Goal: Task Accomplishment & Management: Manage account settings

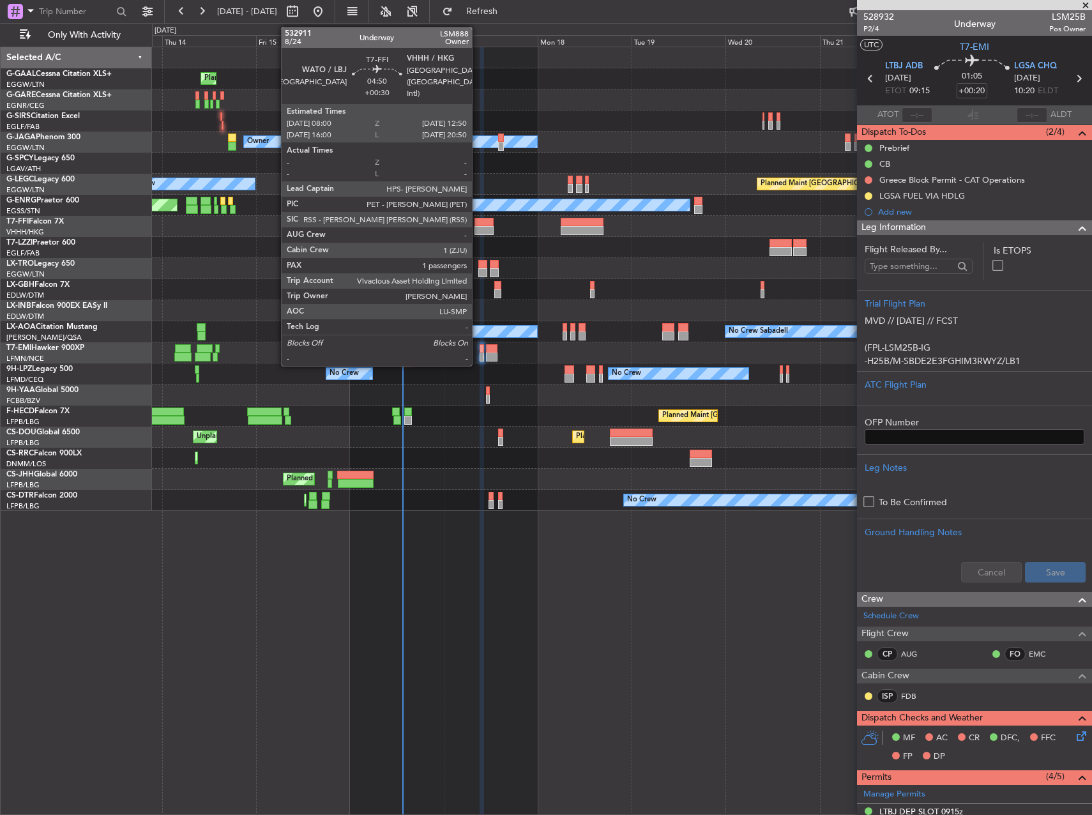
click at [478, 226] on div at bounding box center [484, 230] width 19 height 9
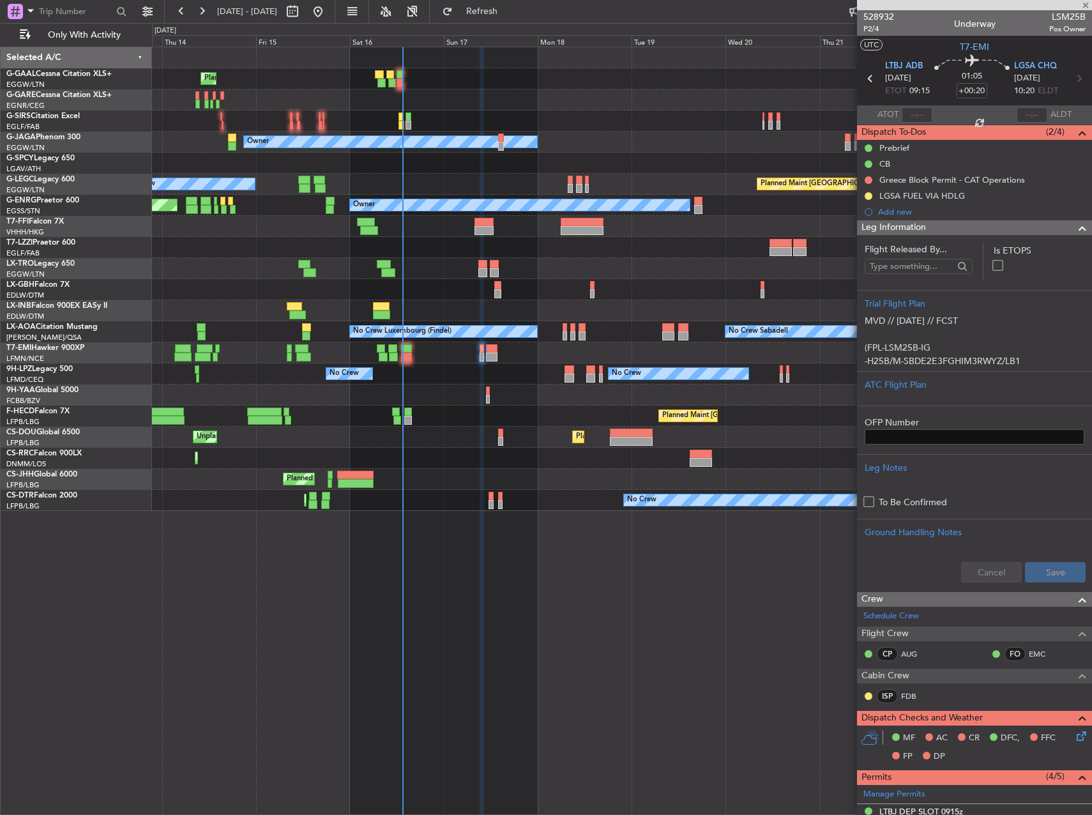
type input "+00:30"
type input "1"
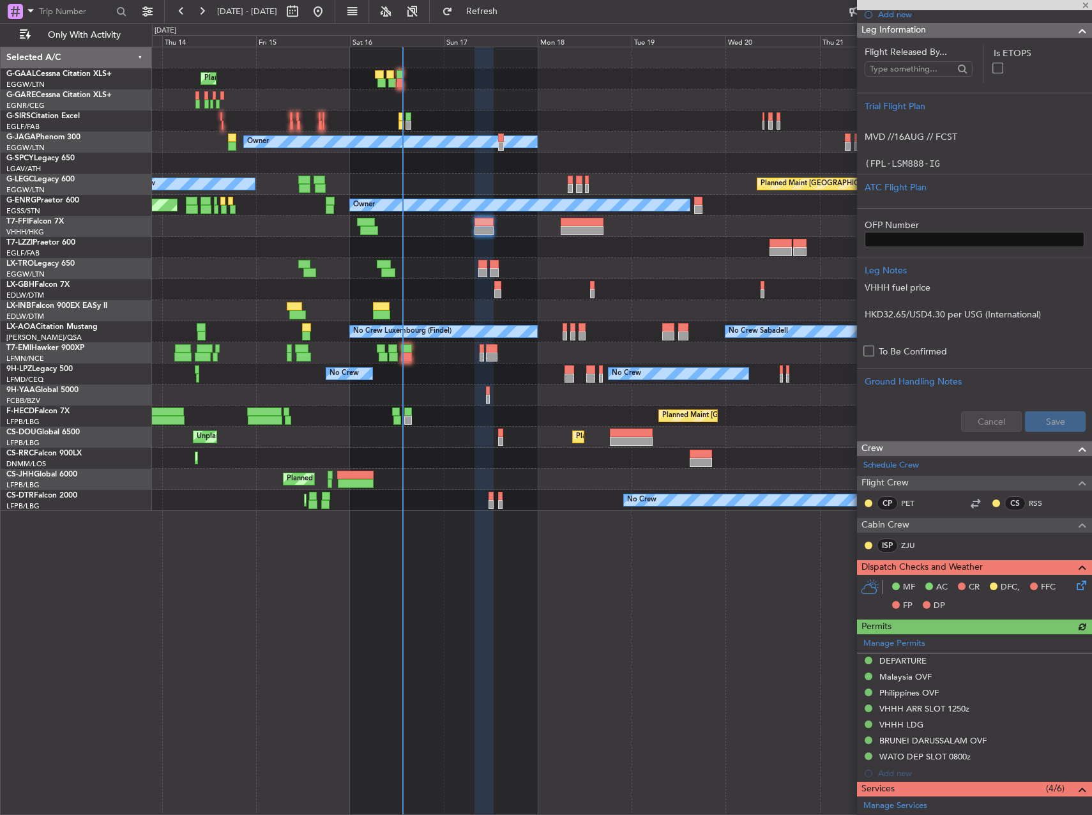
scroll to position [383, 0]
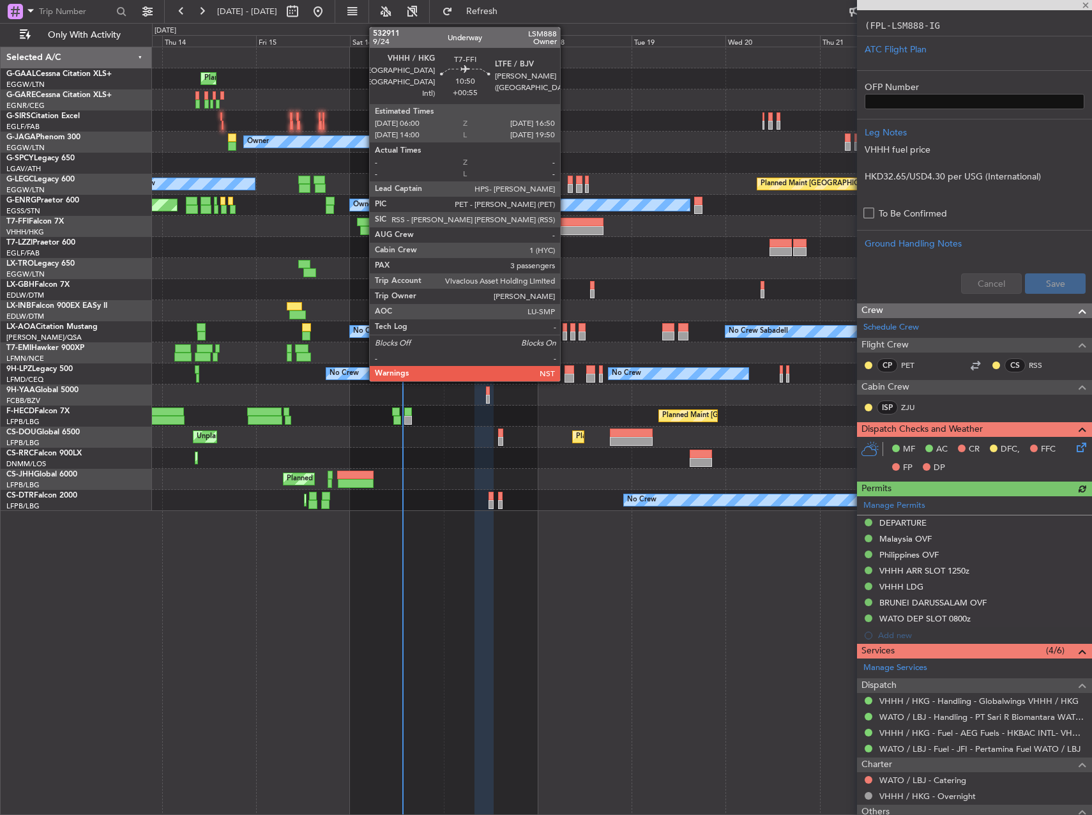
click at [566, 225] on div at bounding box center [582, 222] width 43 height 9
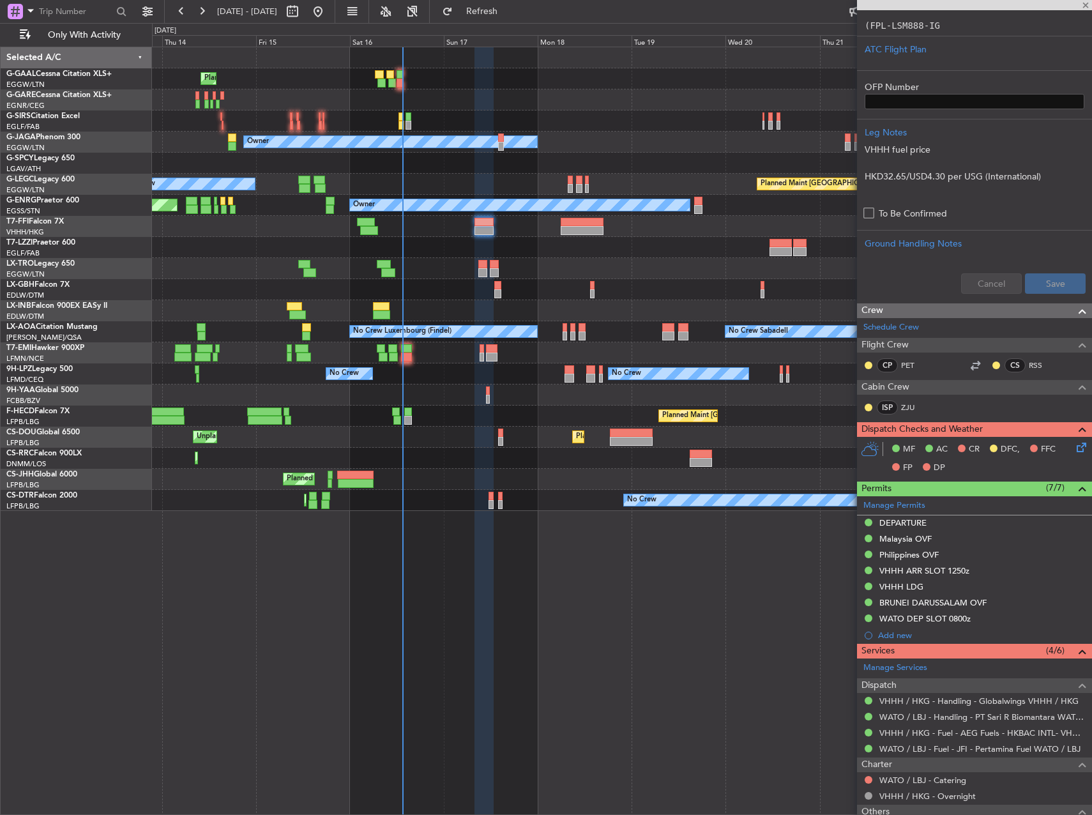
type input "+00:55"
type input "3"
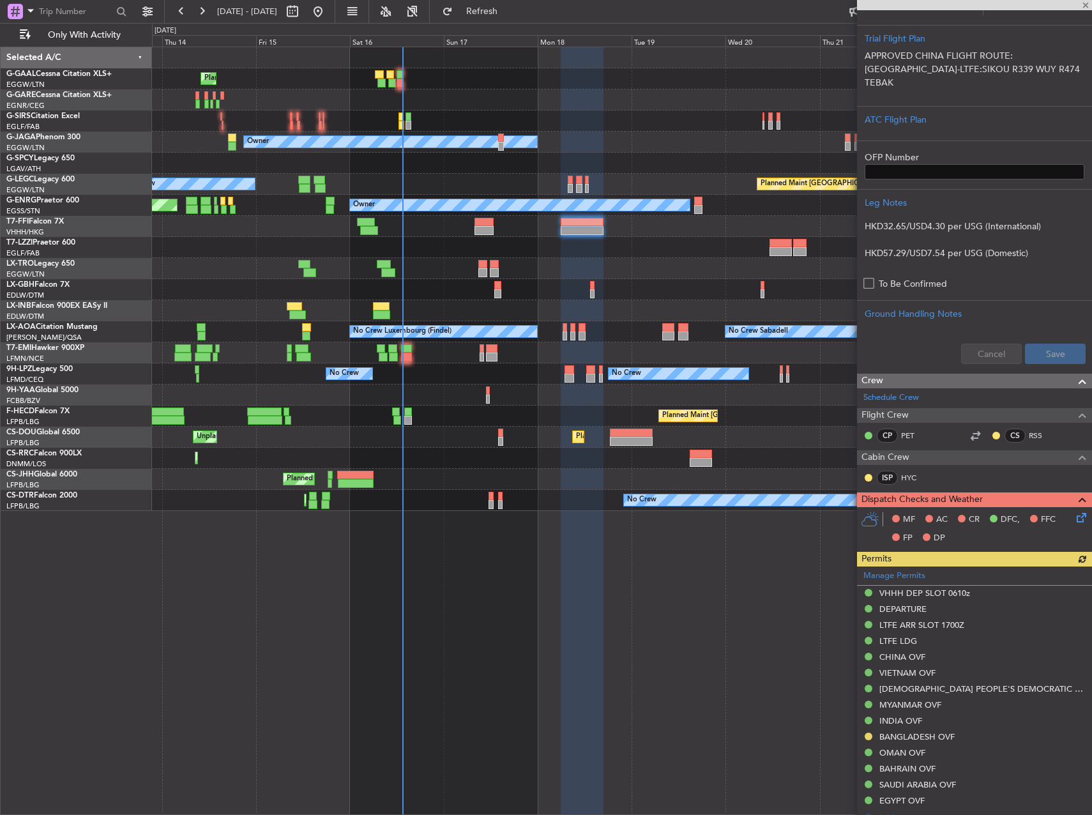
scroll to position [447, 0]
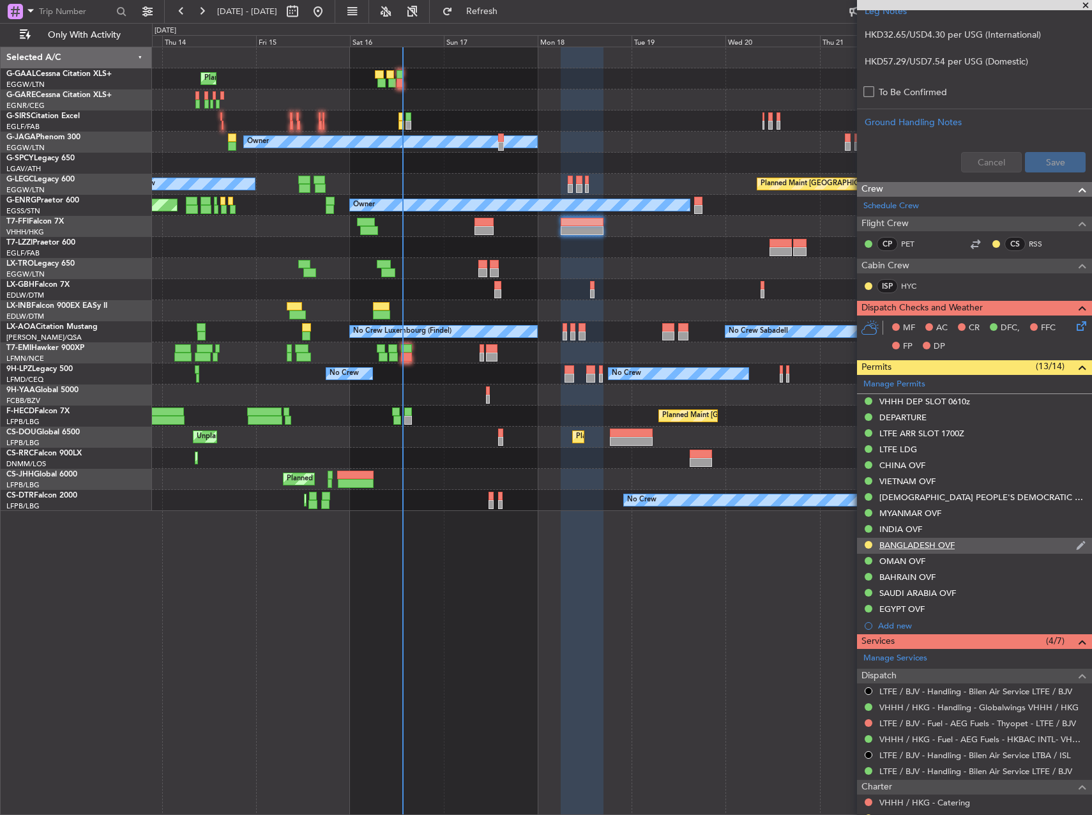
click at [947, 547] on div "BANGLADESH OVF" at bounding box center [917, 545] width 75 height 11
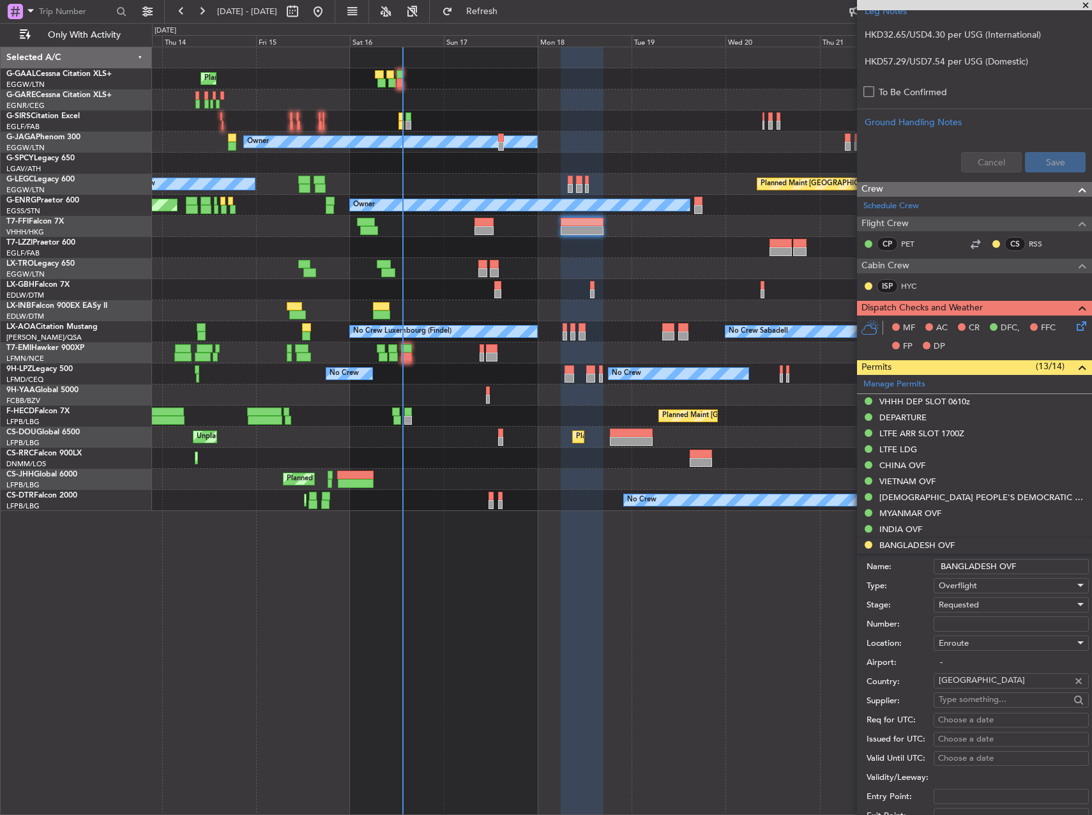
click at [975, 627] on input "Number:" at bounding box center [1011, 623] width 155 height 15
paste input "CAAB PERMIT NO-BD9080"
type input "CAAB PERMIT NO-BD9080"
click at [992, 609] on div "Requested" at bounding box center [1007, 604] width 136 height 19
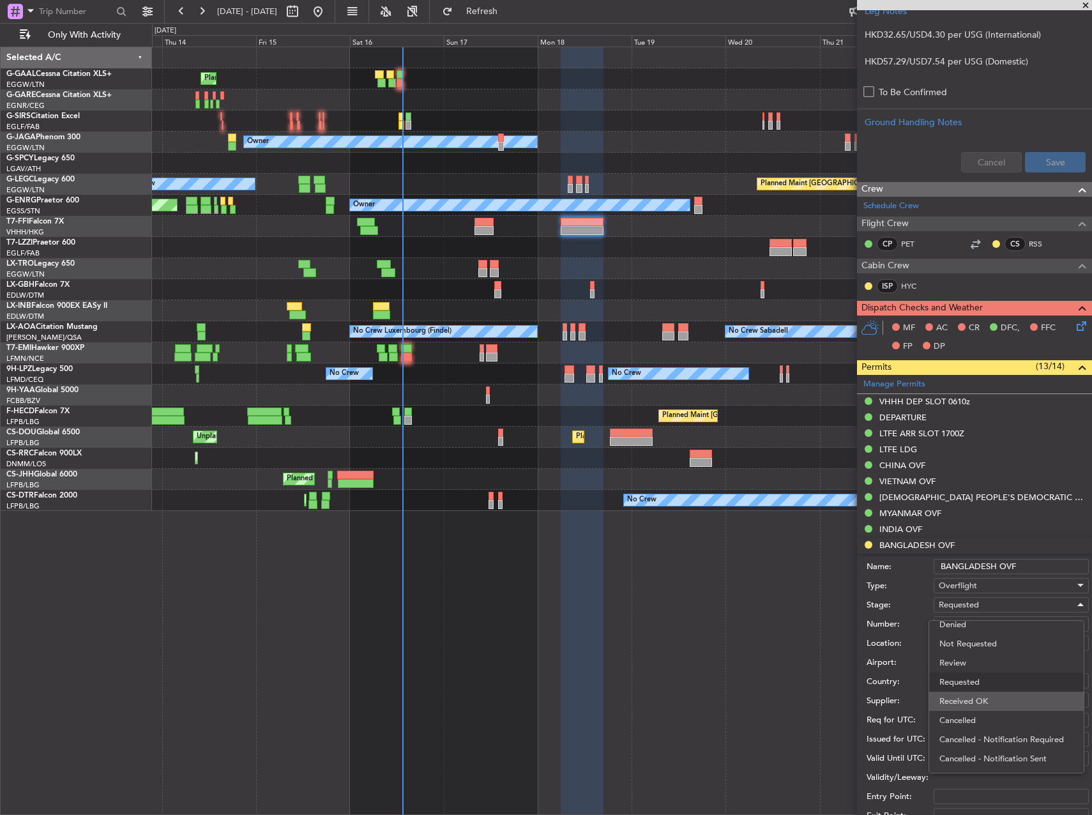
click at [997, 708] on span "Received OK" at bounding box center [1007, 701] width 134 height 19
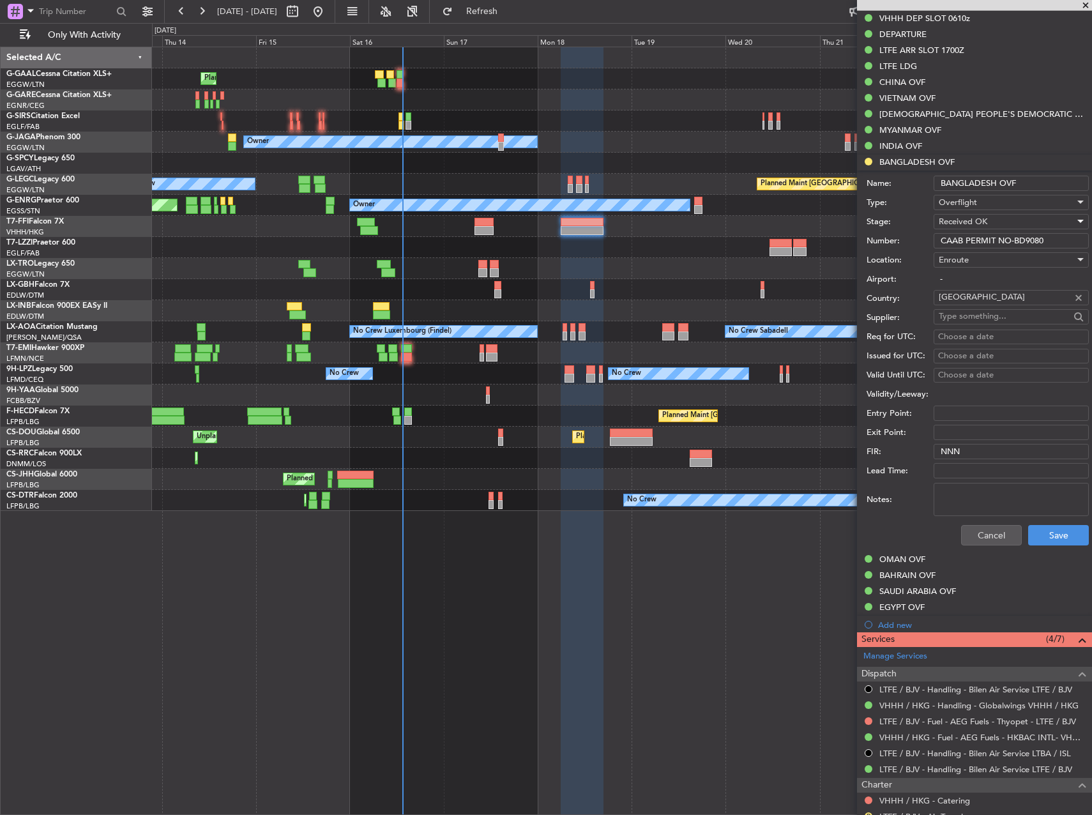
scroll to position [767, 0]
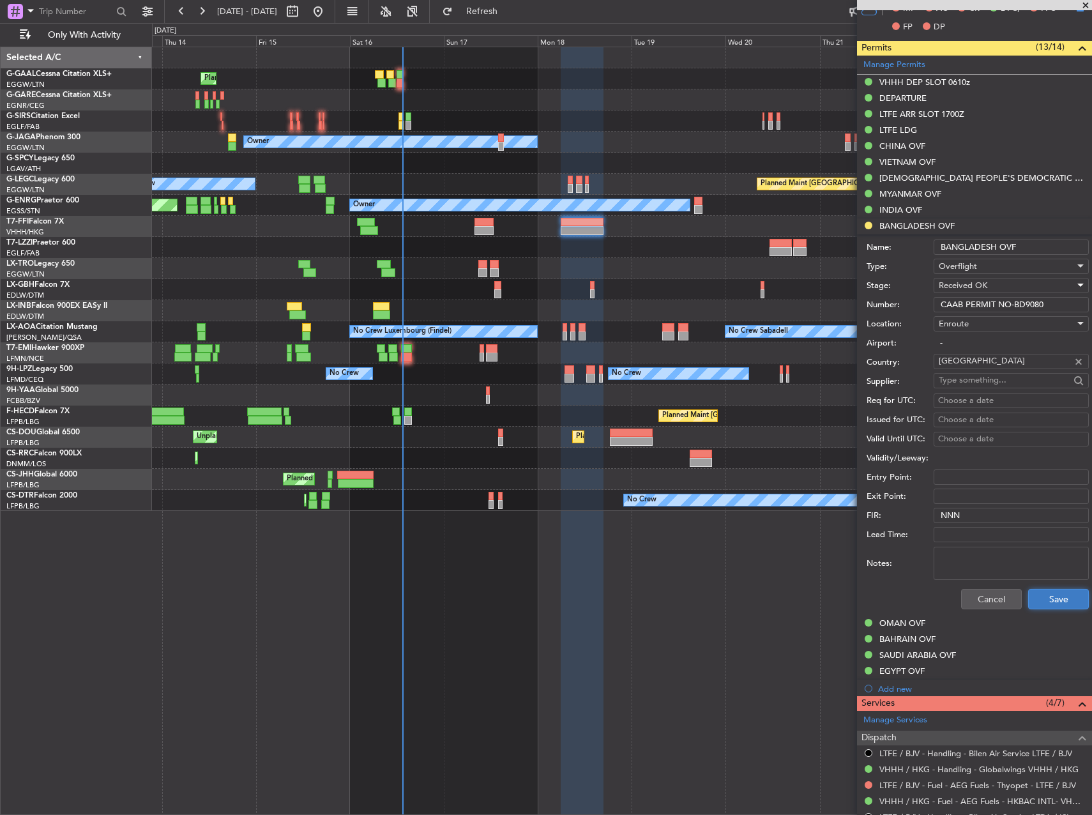
click at [1059, 600] on button "Save" at bounding box center [1059, 599] width 61 height 20
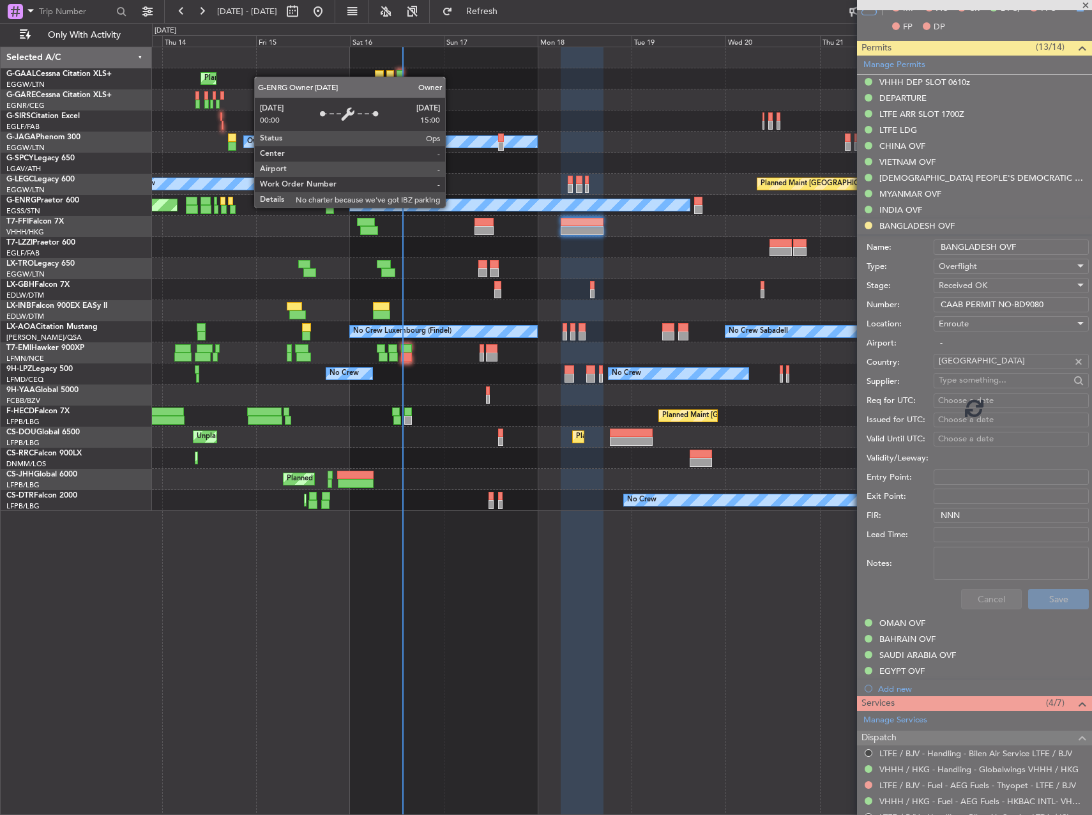
scroll to position [644, 0]
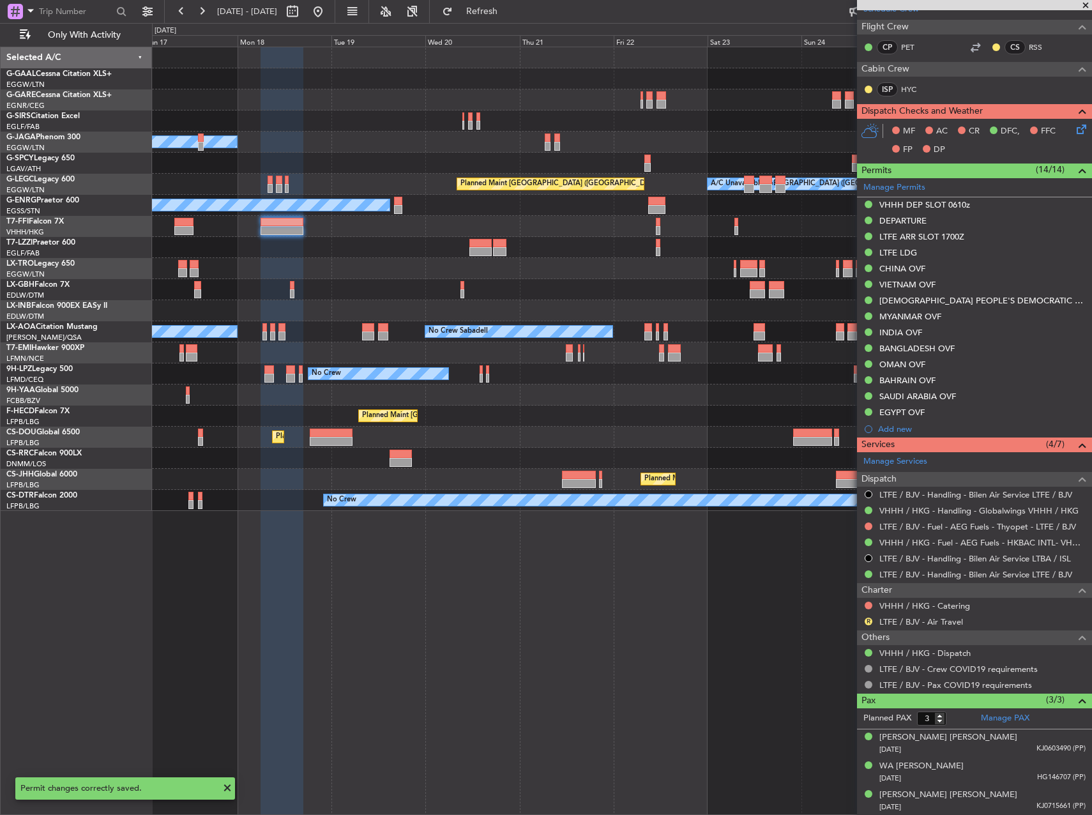
click at [369, 234] on div at bounding box center [622, 226] width 940 height 21
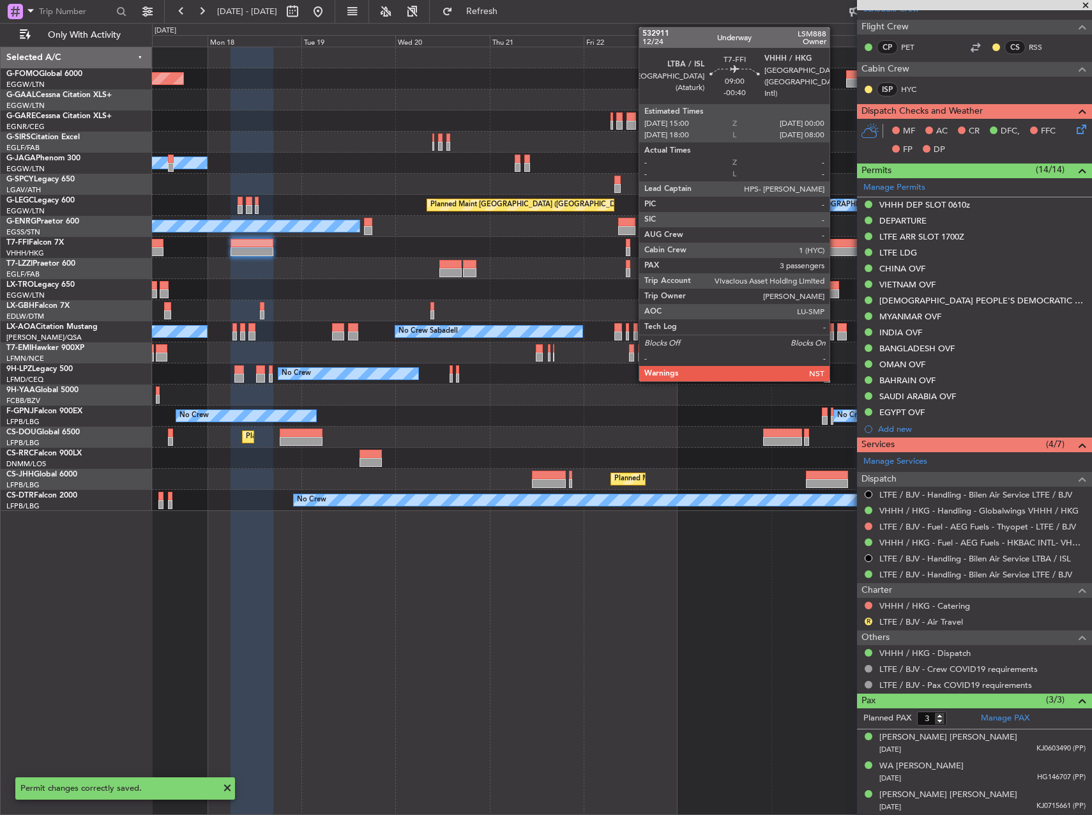
click at [836, 249] on div at bounding box center [848, 251] width 36 height 9
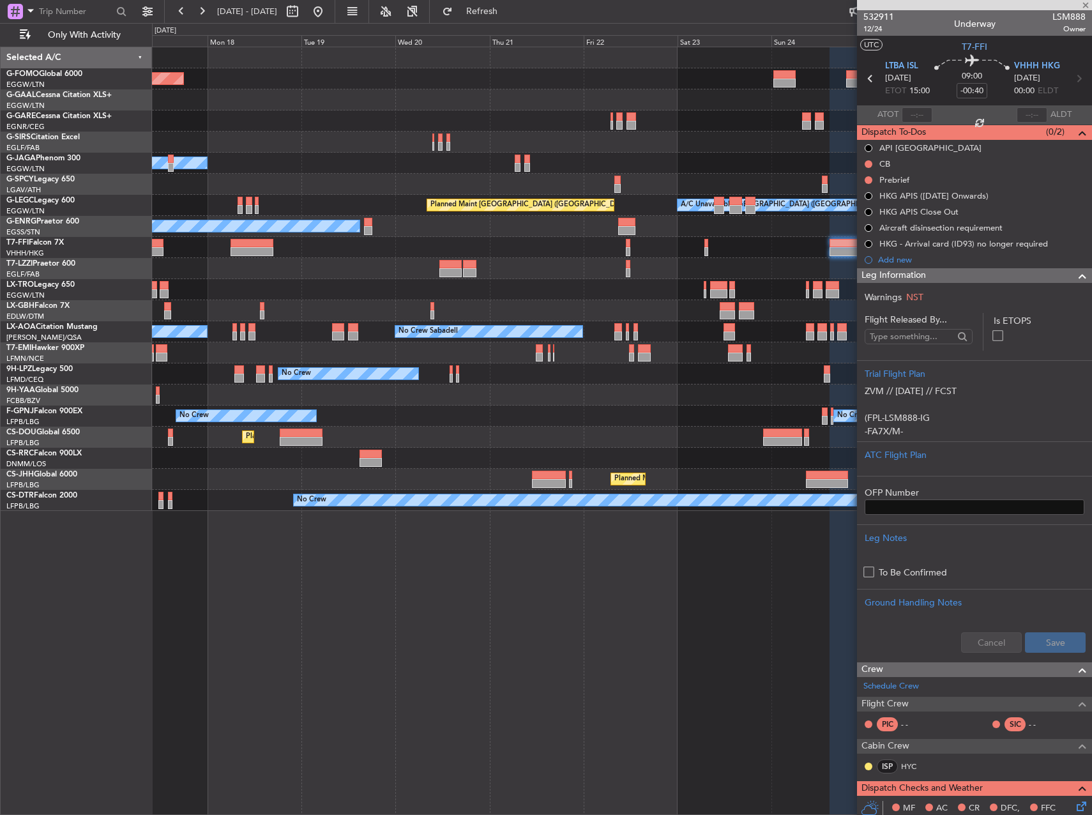
scroll to position [319, 0]
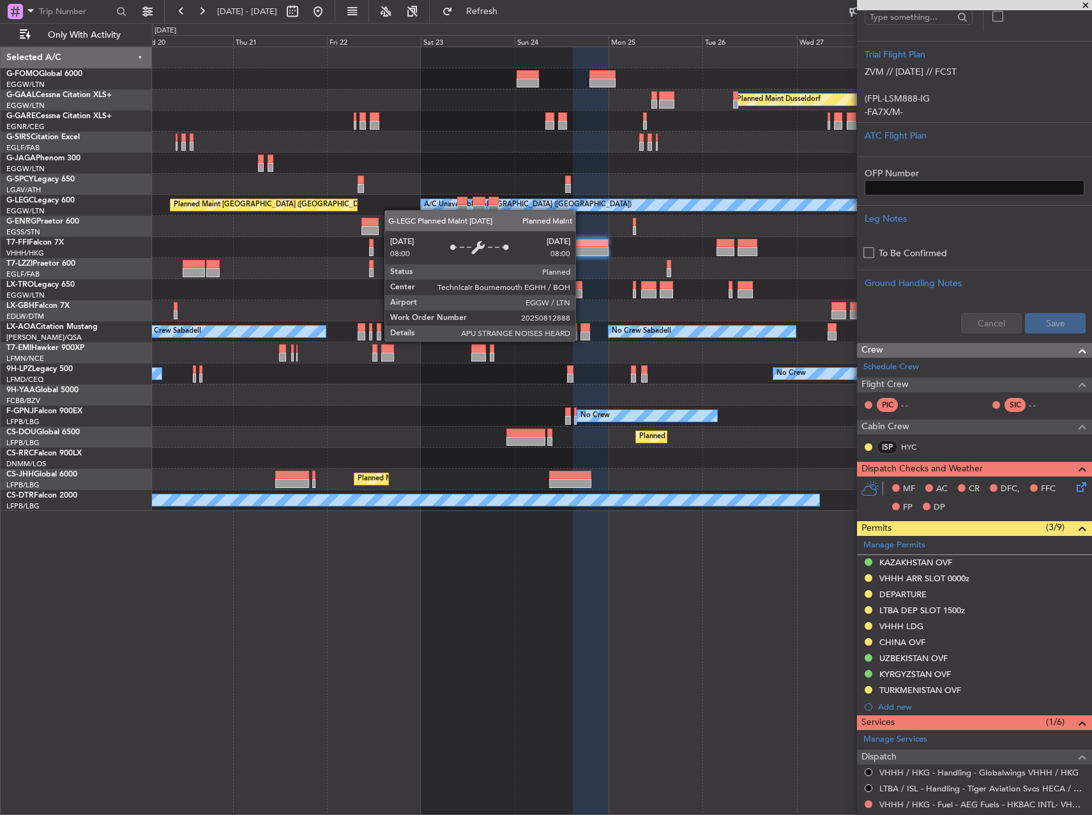
click at [343, 200] on div "A/C Unavailable [GEOGRAPHIC_DATA] ([GEOGRAPHIC_DATA]) Planned Maint [GEOGRAPHIC…" at bounding box center [622, 205] width 940 height 21
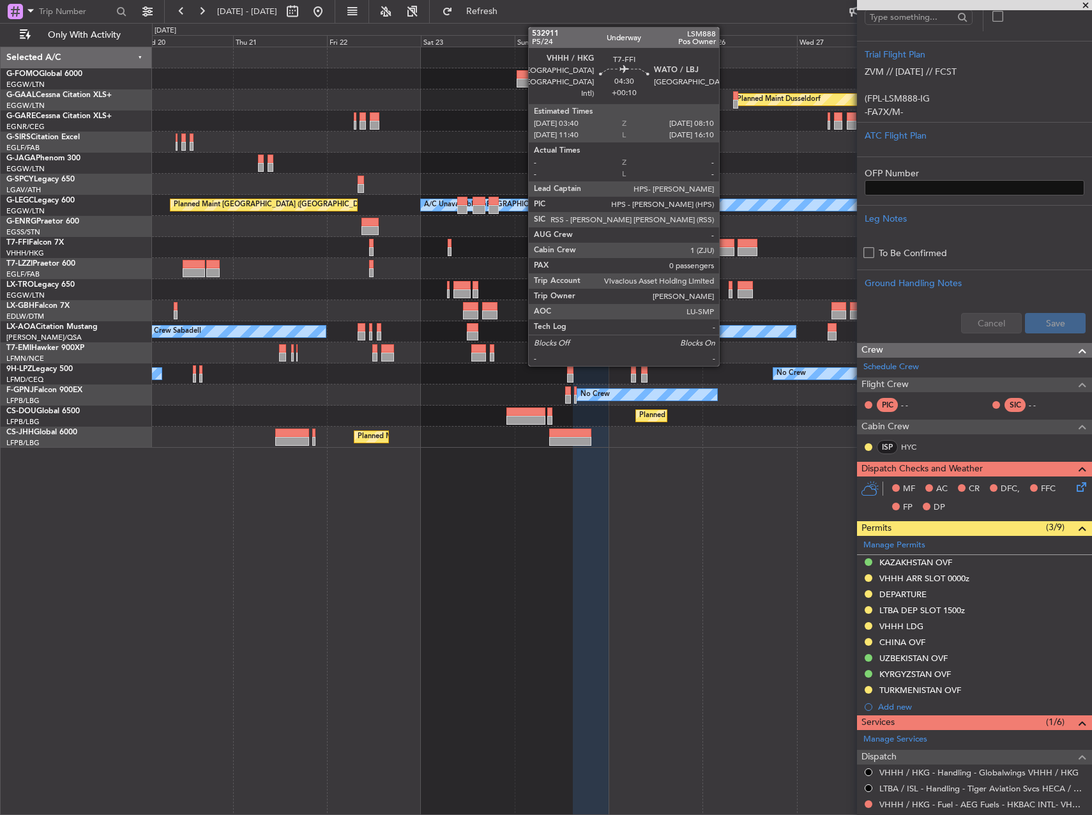
click at [725, 245] on div at bounding box center [726, 243] width 18 height 9
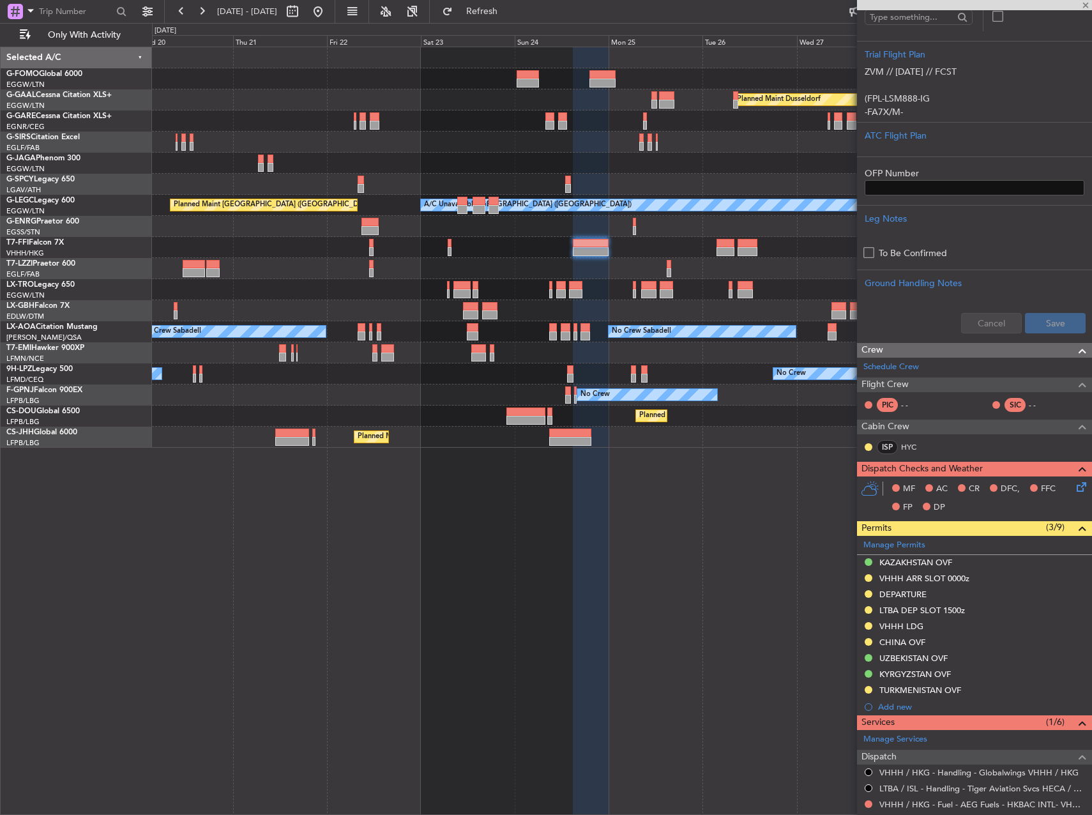
type input "+00:10"
type input "0"
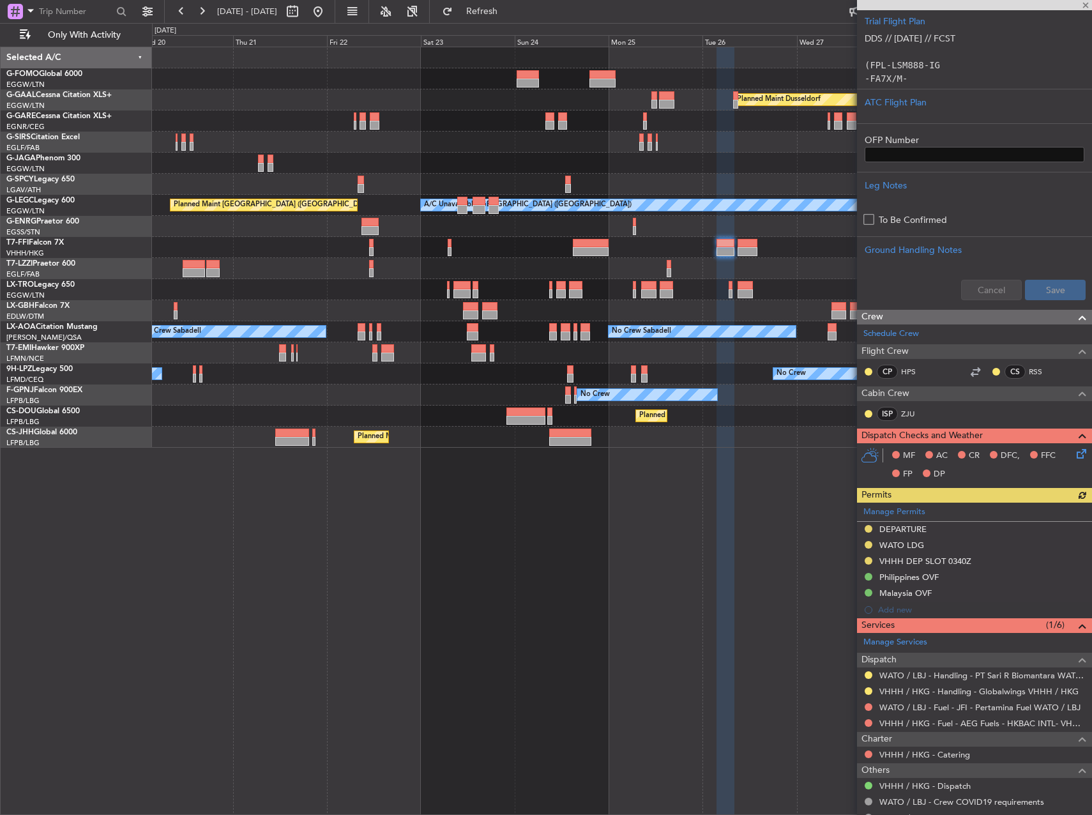
scroll to position [313, 0]
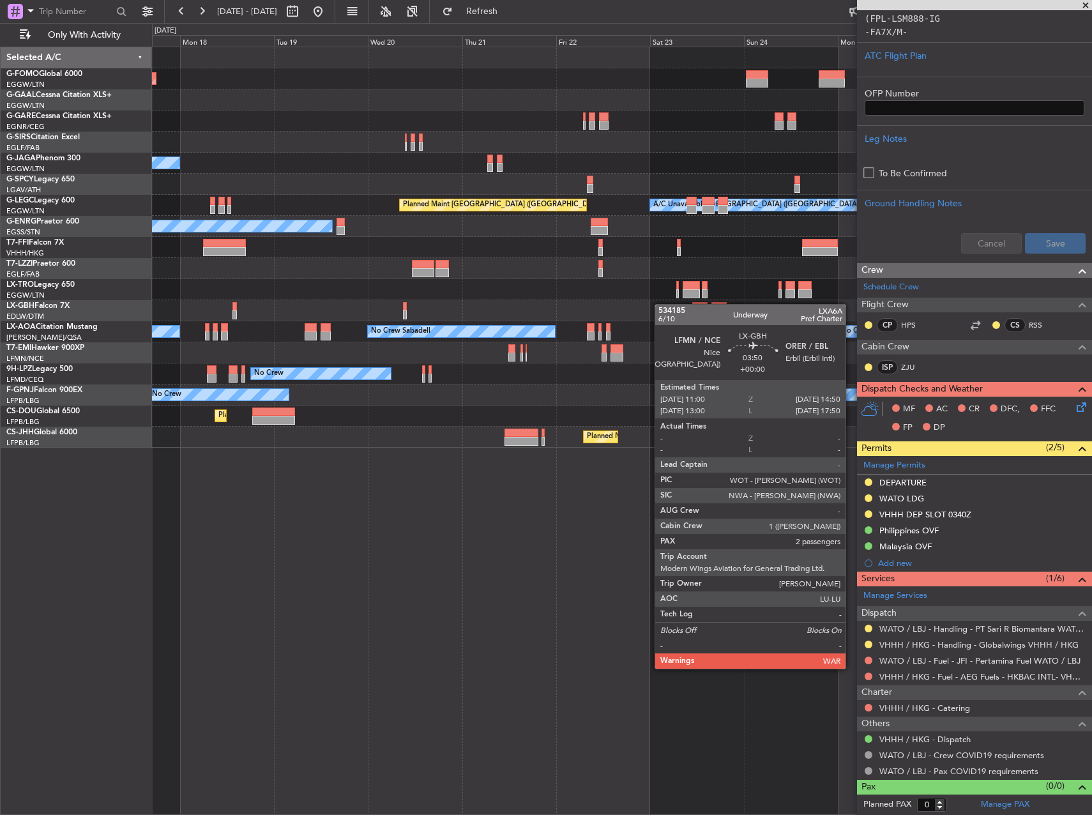
click at [753, 324] on div "Planned Maint Windsor Locks ([PERSON_NAME] Intl) Planned [GEOGRAPHIC_DATA] Owne…" at bounding box center [622, 247] width 940 height 401
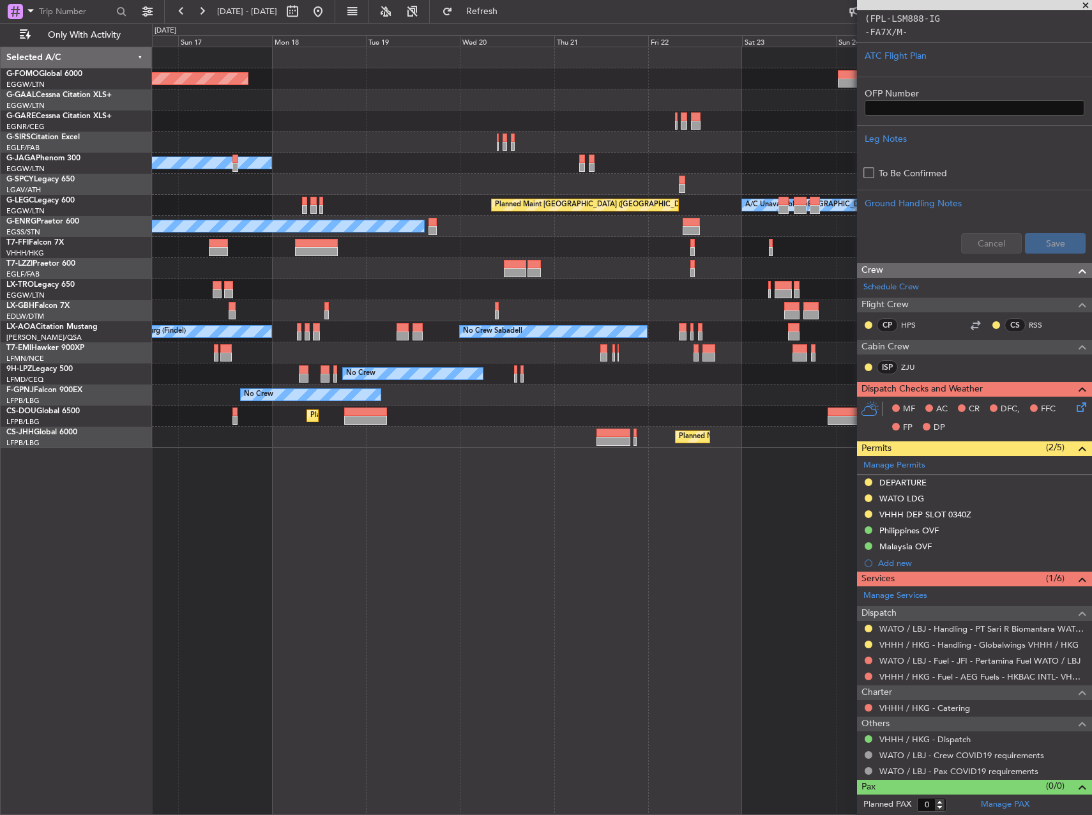
click at [1092, 395] on html "[DATE] - [DATE] Refresh Quick Links Only With Activity Planned Maint Windsor Lo…" at bounding box center [546, 407] width 1092 height 815
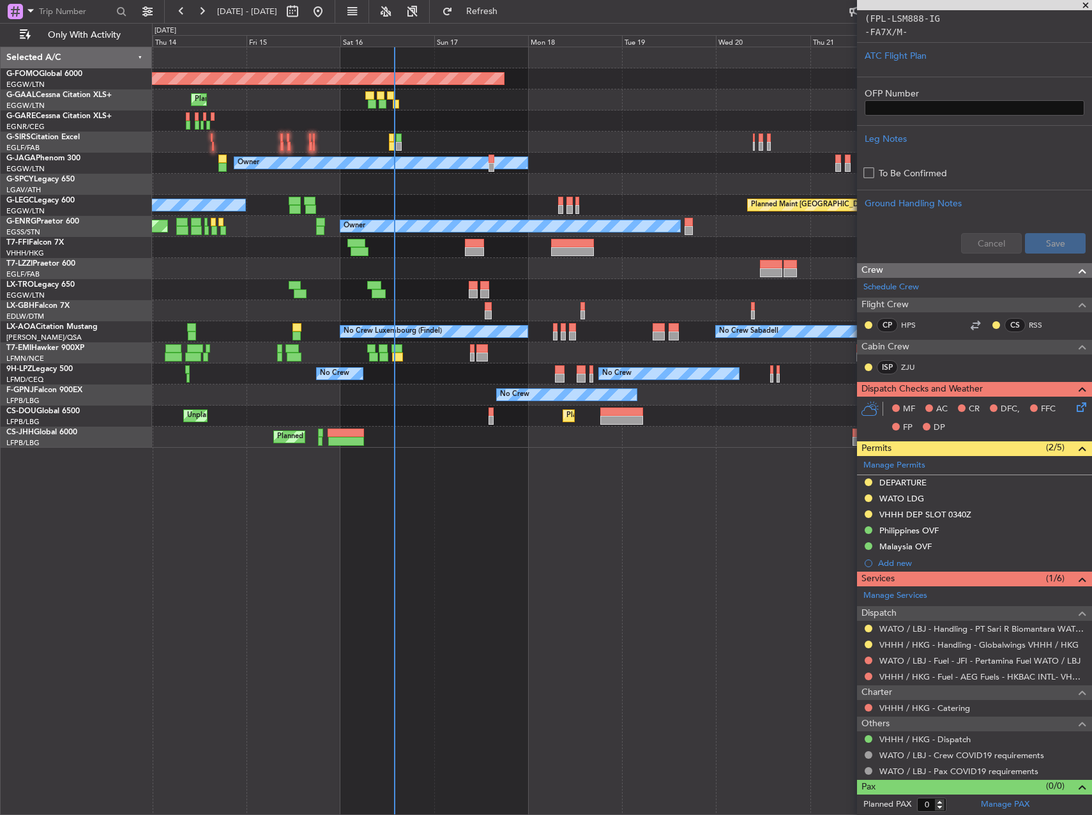
click at [540, 370] on div "Planned Maint Windsor Locks ([PERSON_NAME] Intl) Planned Maint Planned [GEOGRAP…" at bounding box center [622, 247] width 940 height 401
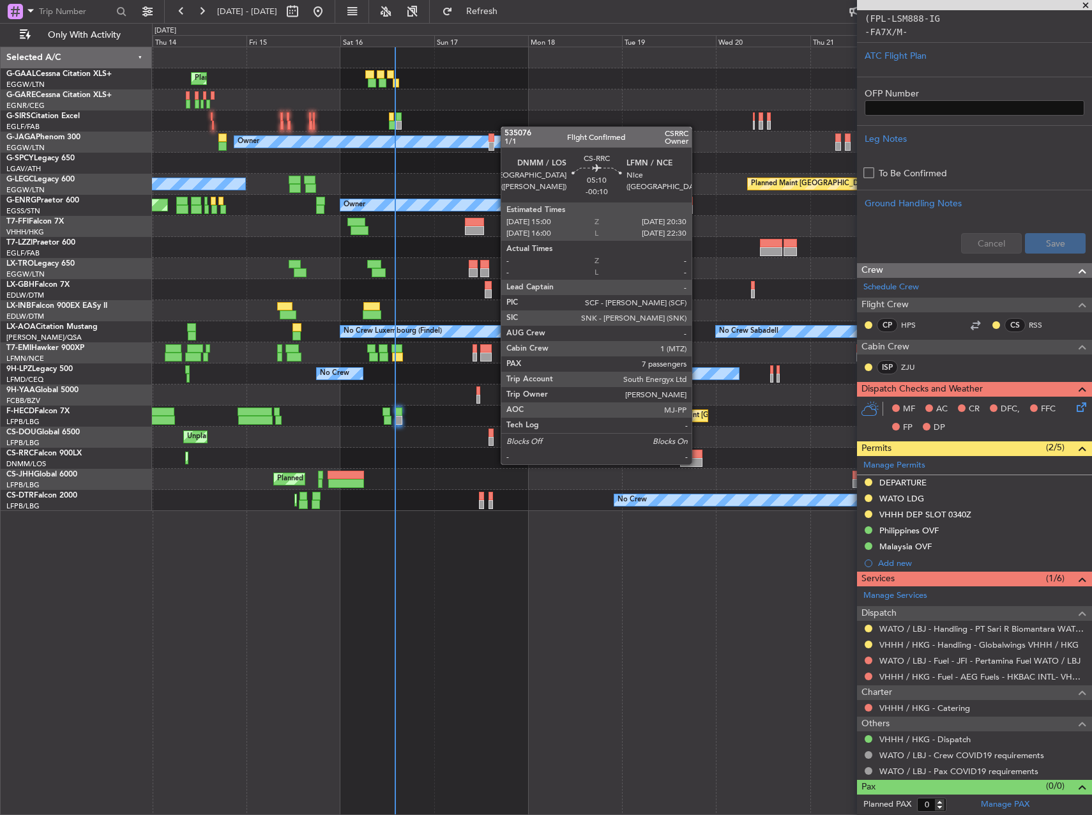
click at [698, 463] on div at bounding box center [691, 462] width 22 height 9
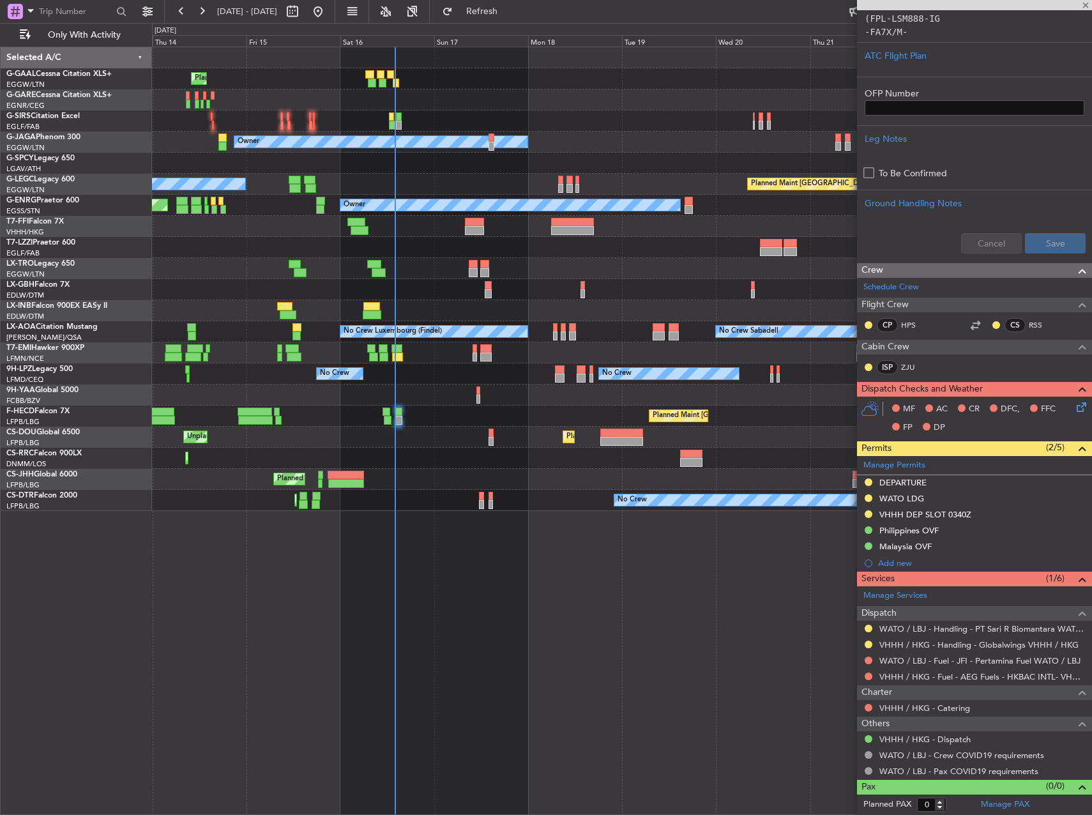
type input "-00:10"
type input "7"
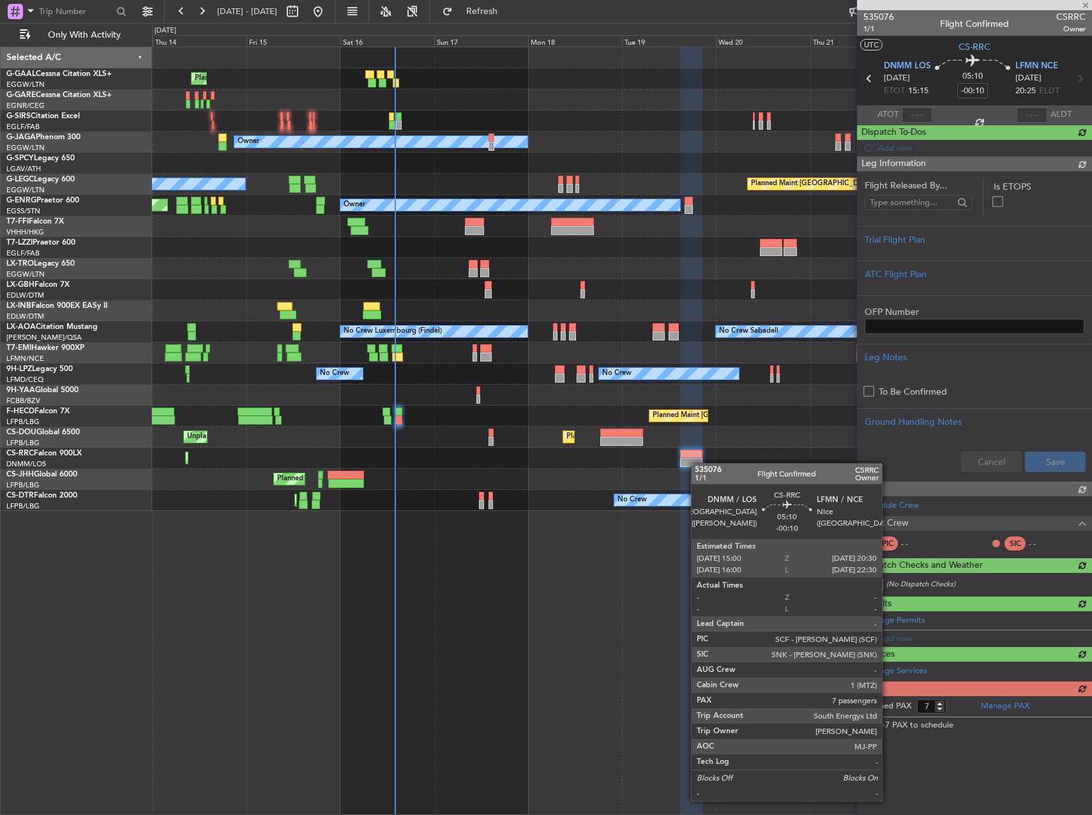
scroll to position [0, 0]
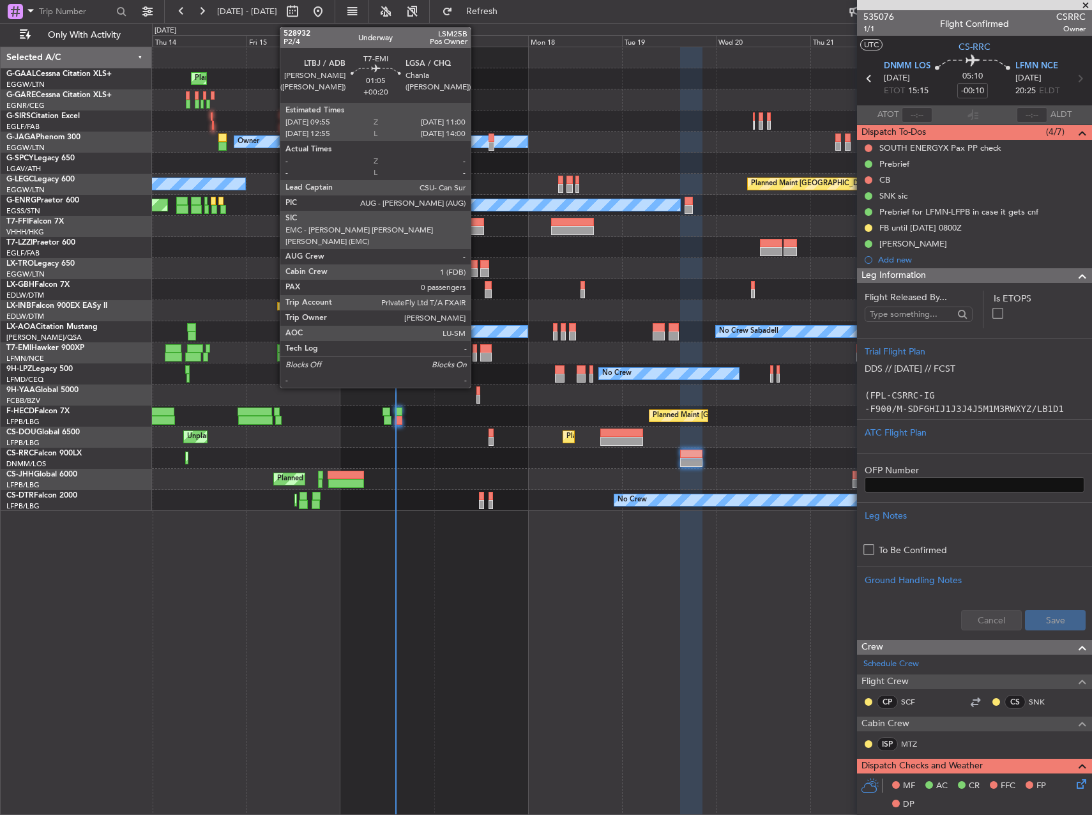
click at [477, 354] on div at bounding box center [475, 357] width 4 height 9
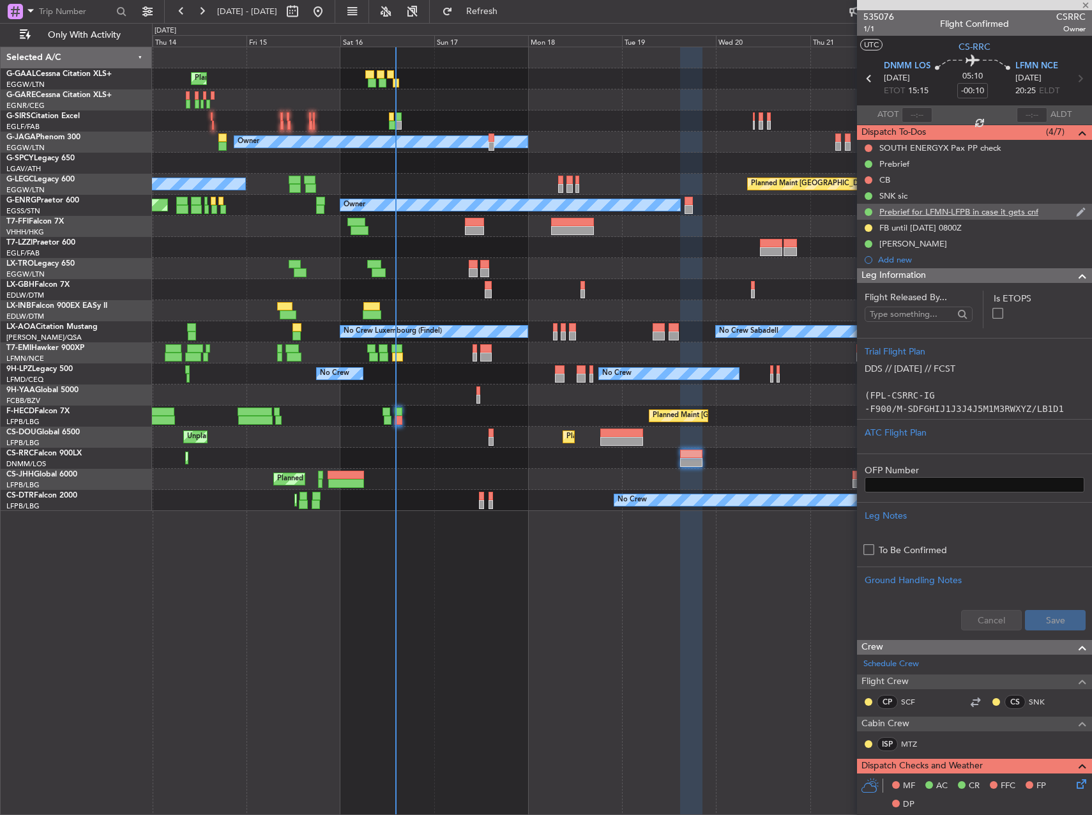
type input "+00:20"
type input "0"
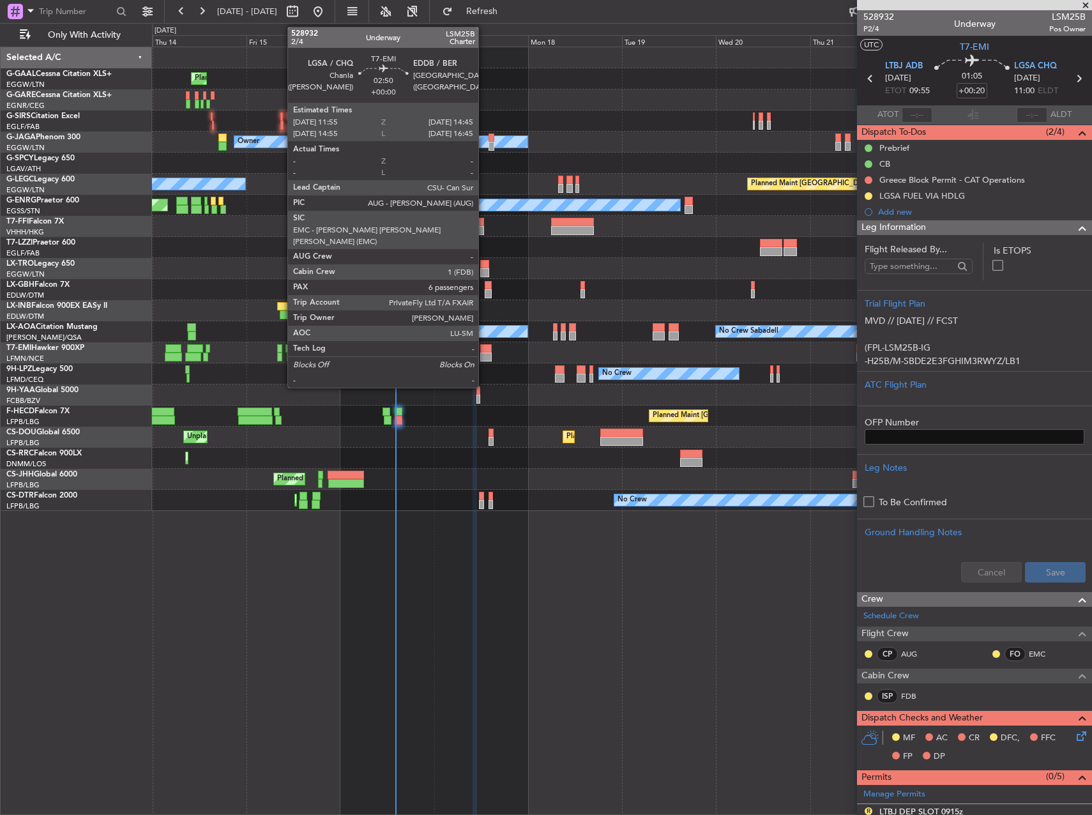
click at [484, 354] on div at bounding box center [485, 357] width 11 height 9
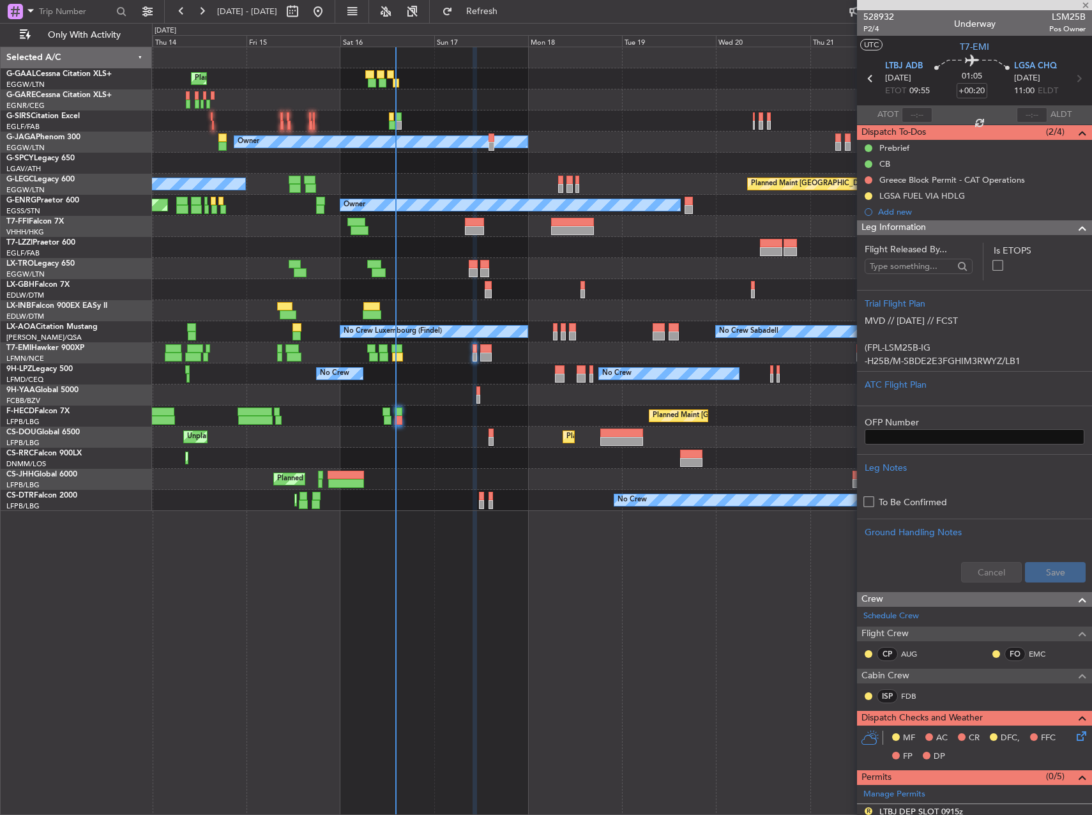
type input "6"
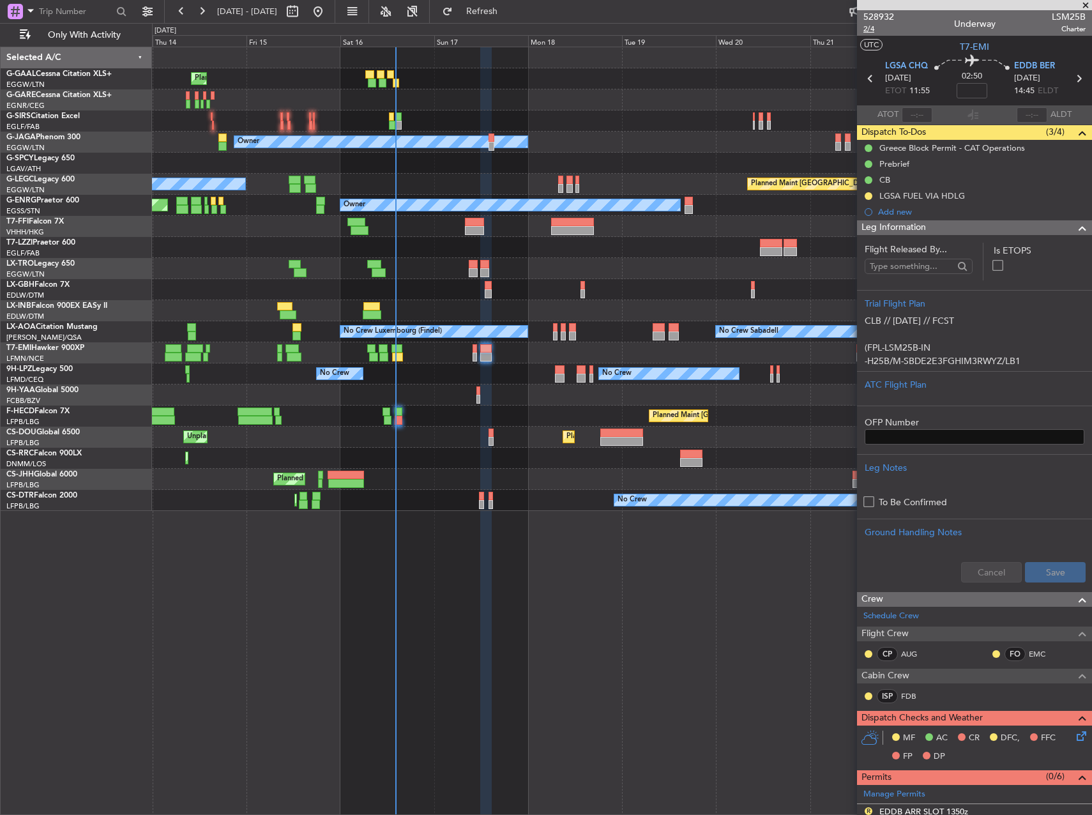
click at [867, 24] on span "2/4" at bounding box center [879, 29] width 31 height 11
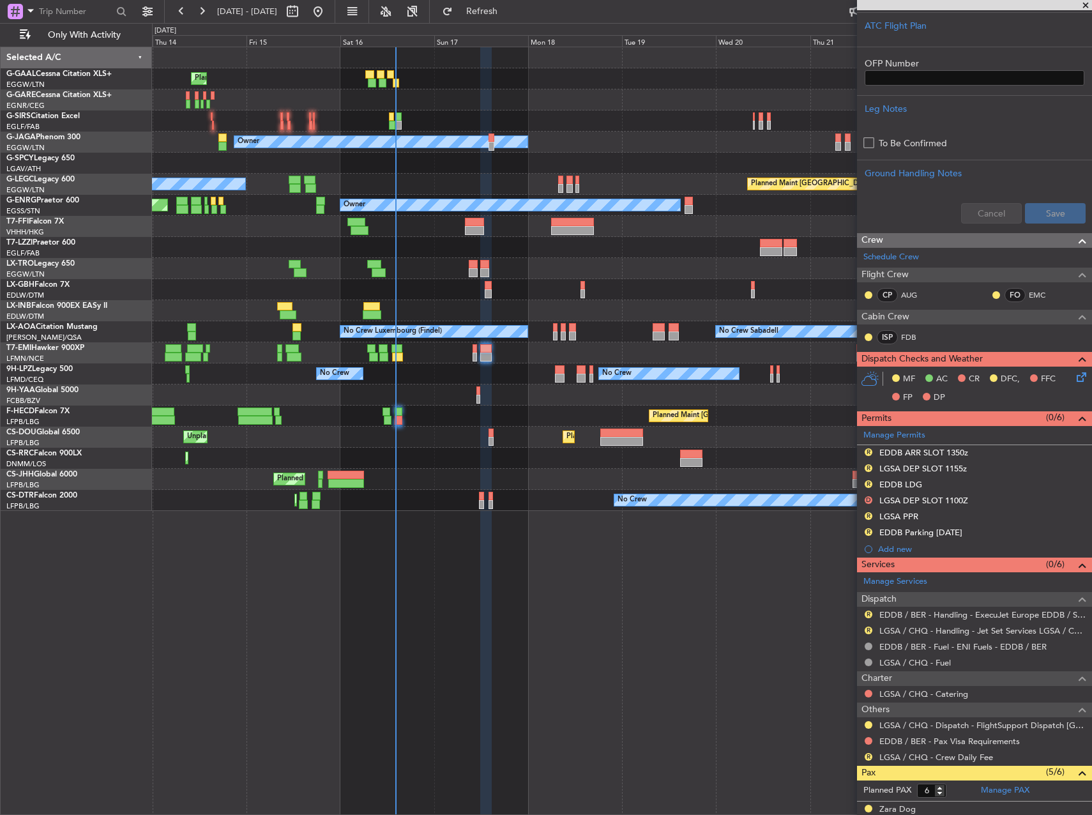
scroll to position [383, 0]
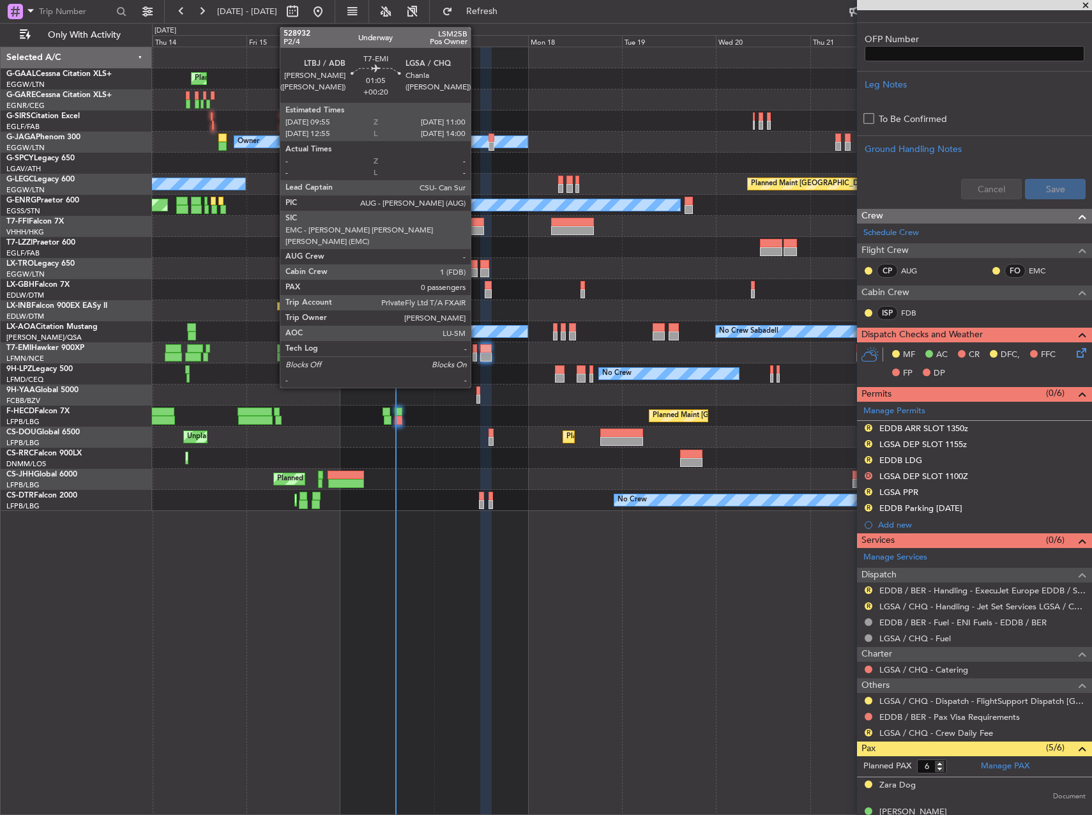
click at [477, 353] on div at bounding box center [475, 357] width 4 height 9
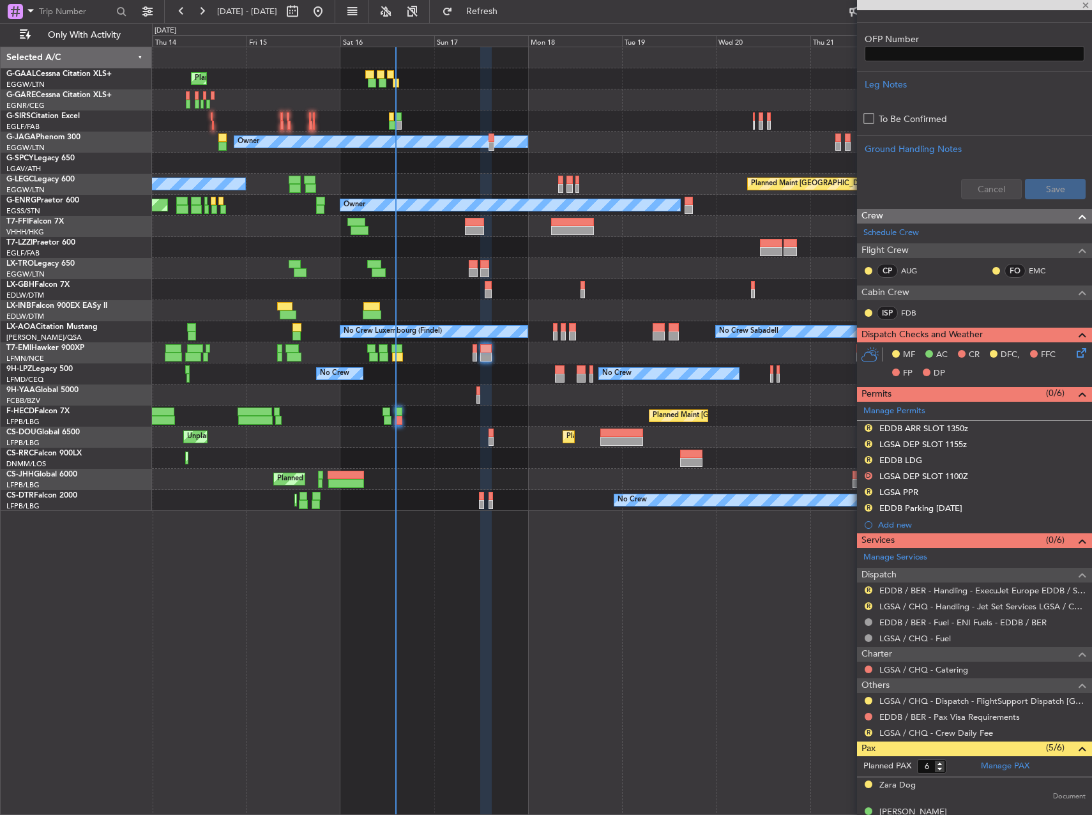
type input "+00:20"
type input "0"
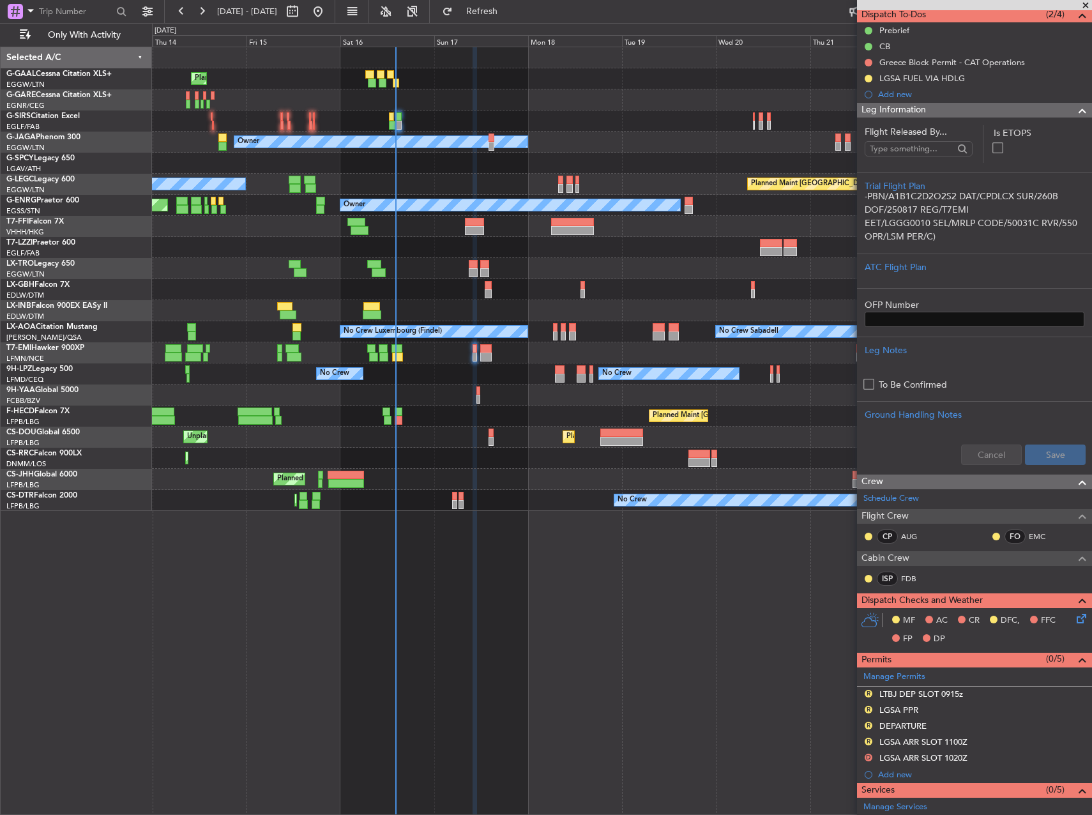
scroll to position [256, 0]
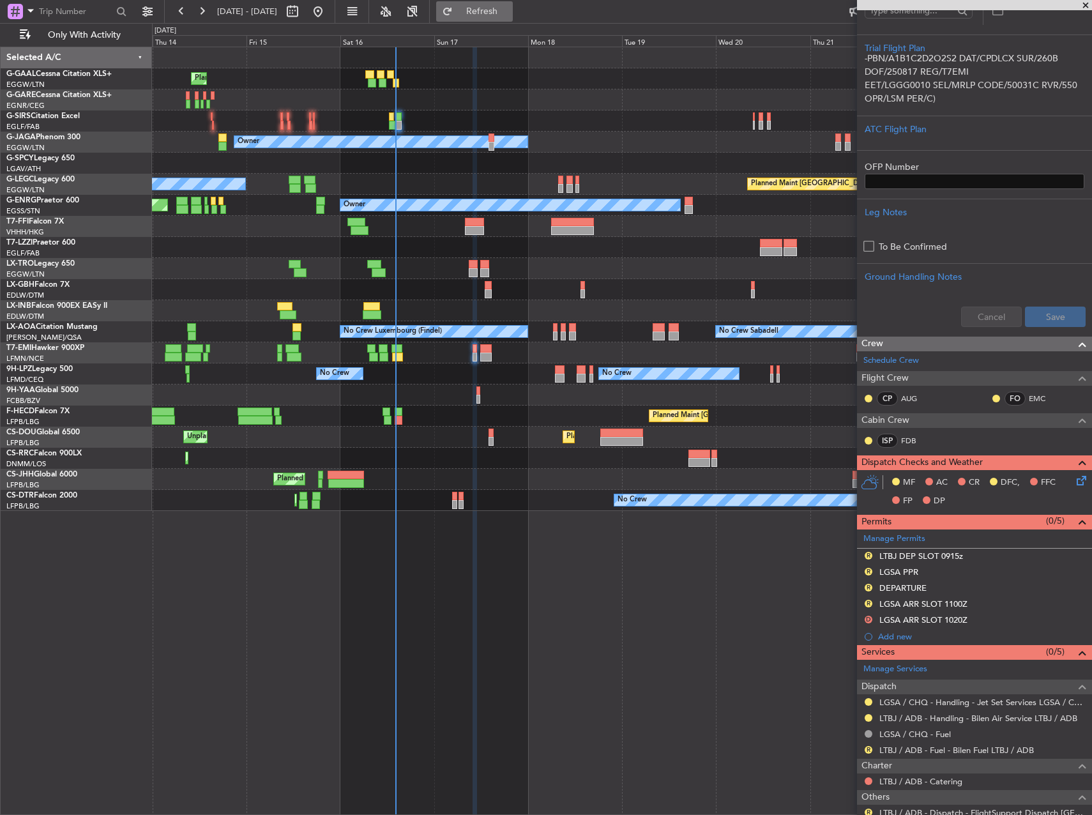
click at [509, 15] on span "Refresh" at bounding box center [482, 11] width 54 height 9
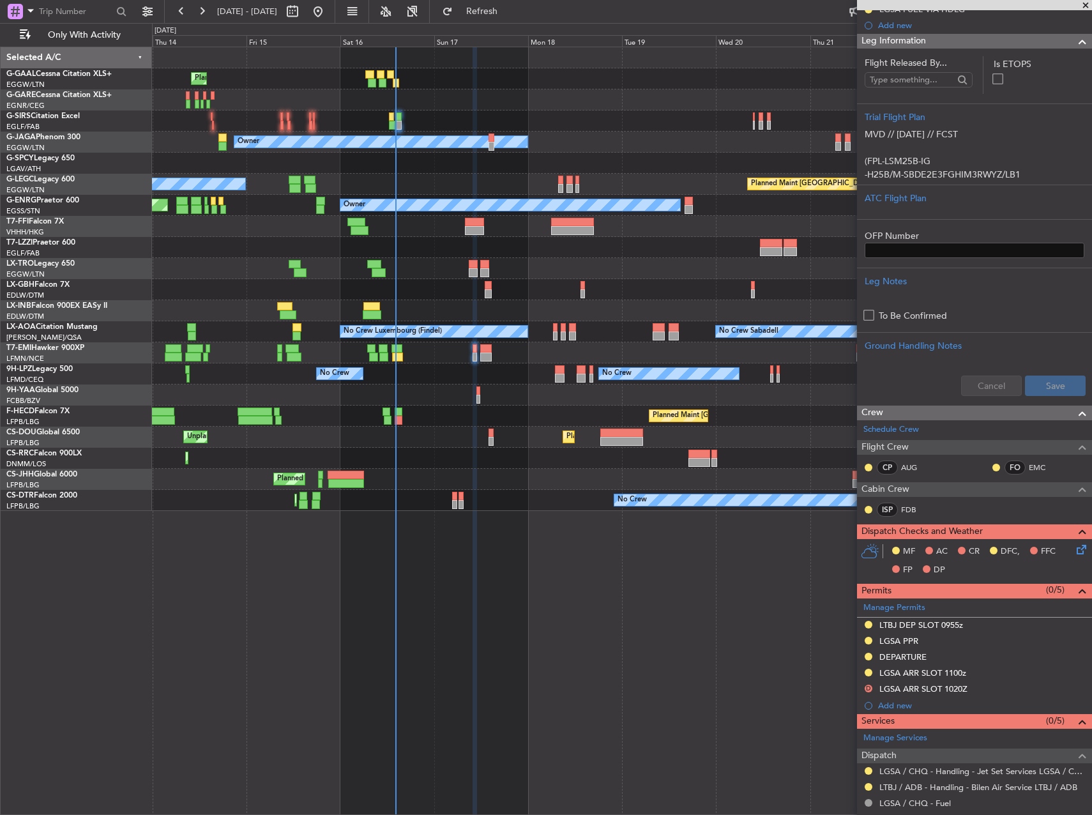
scroll to position [192, 0]
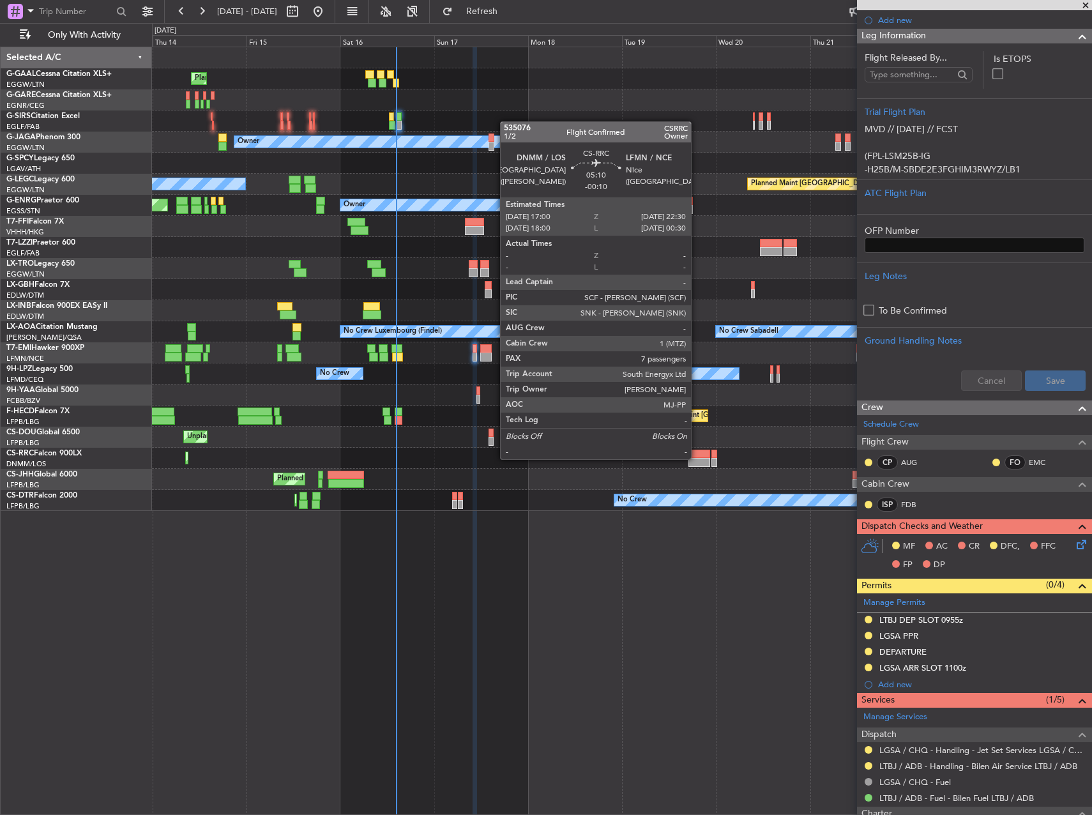
click at [698, 458] on div at bounding box center [700, 462] width 22 height 9
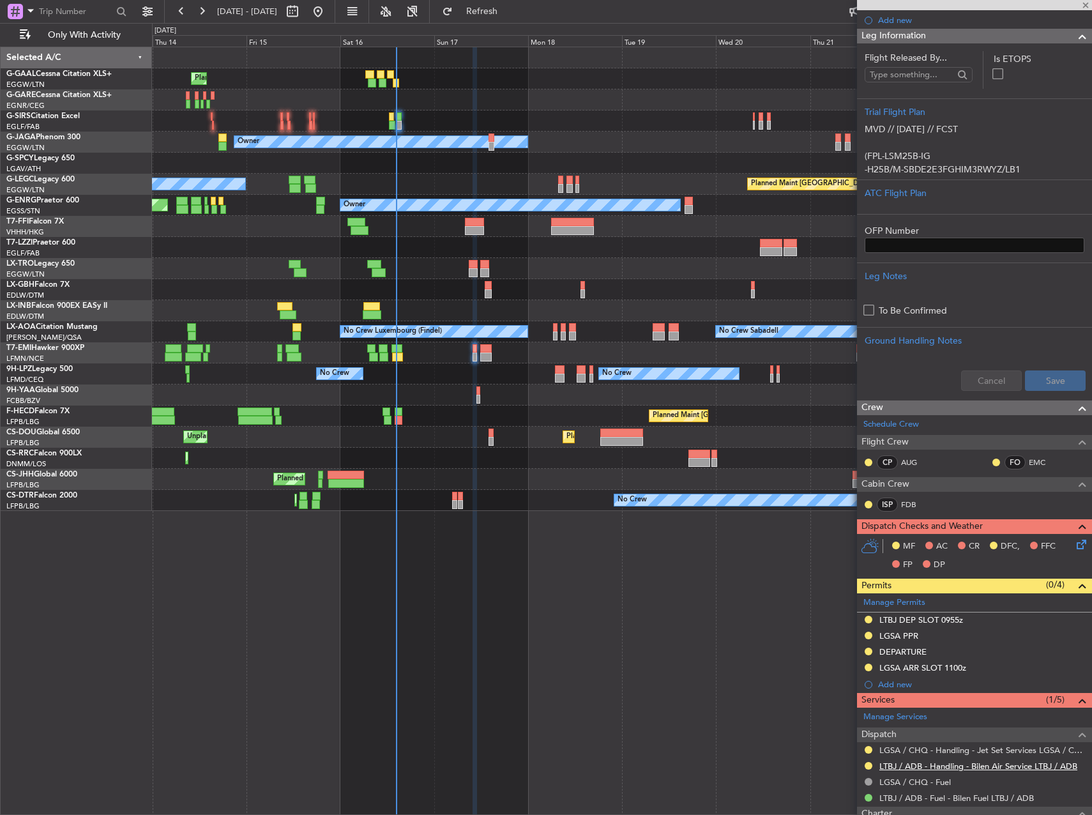
type input "-00:10"
type input "7"
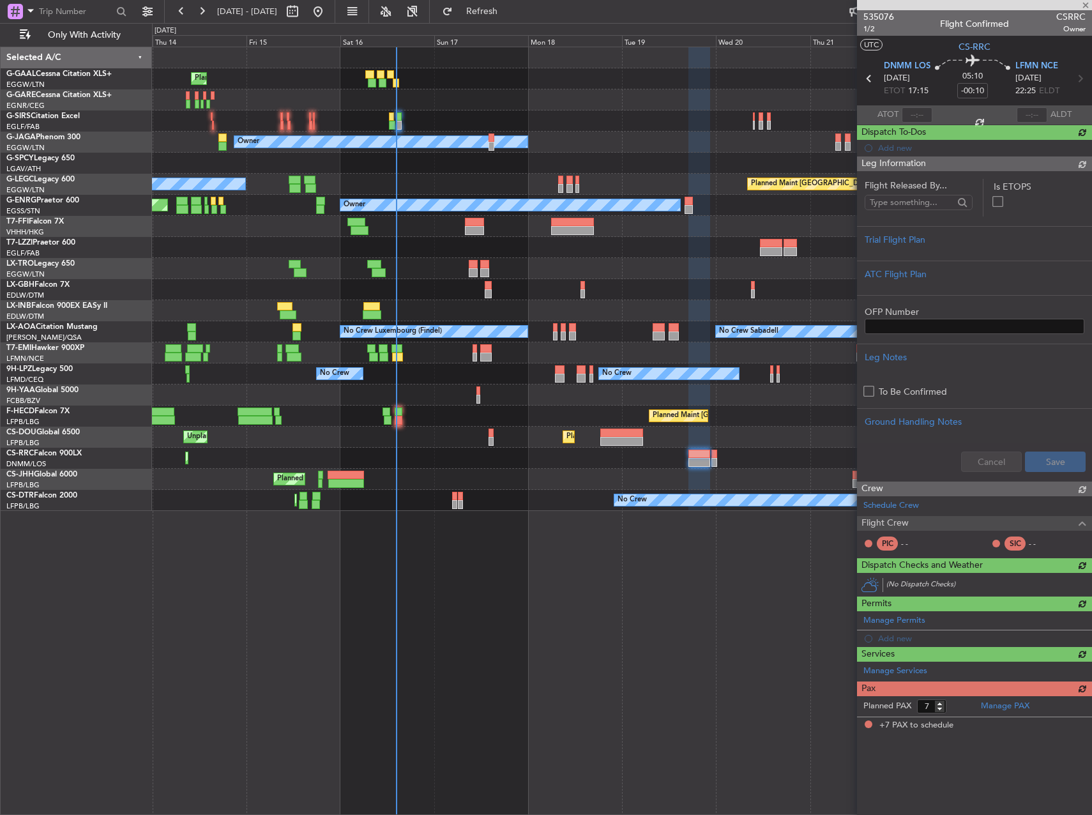
scroll to position [0, 0]
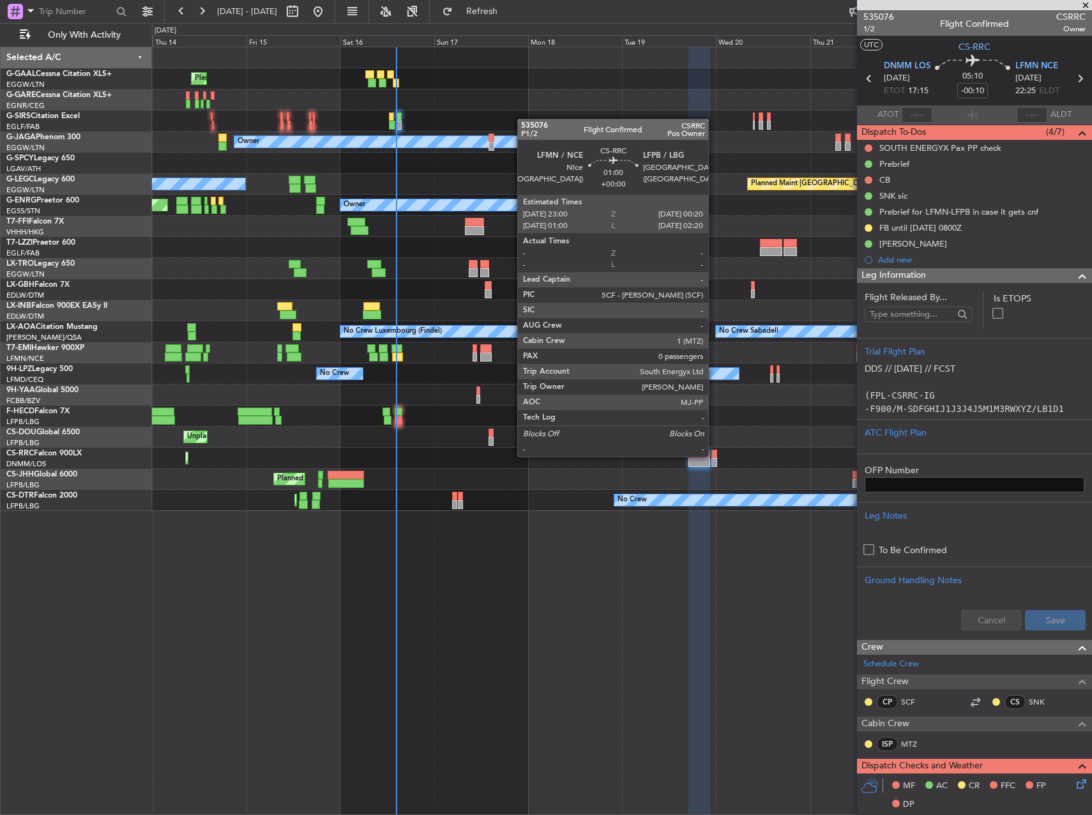
click at [714, 455] on div at bounding box center [715, 454] width 6 height 9
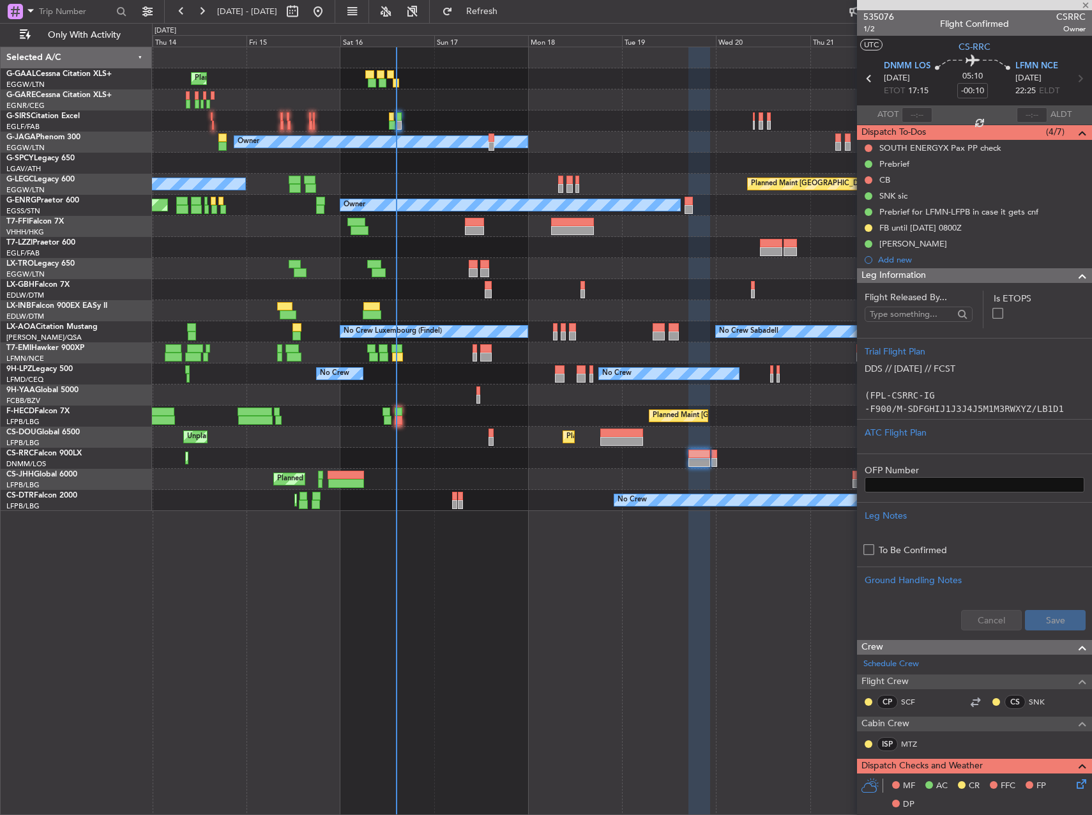
type input "0"
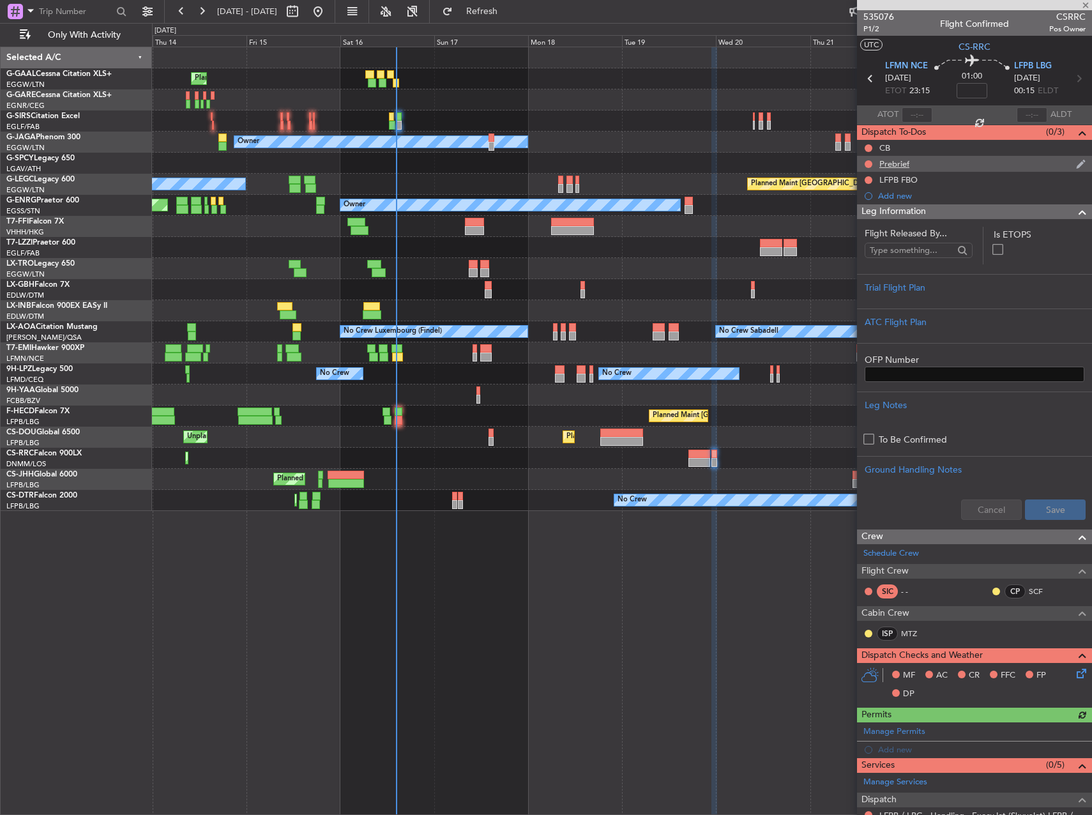
click at [905, 160] on div "Prebrief" at bounding box center [895, 163] width 30 height 11
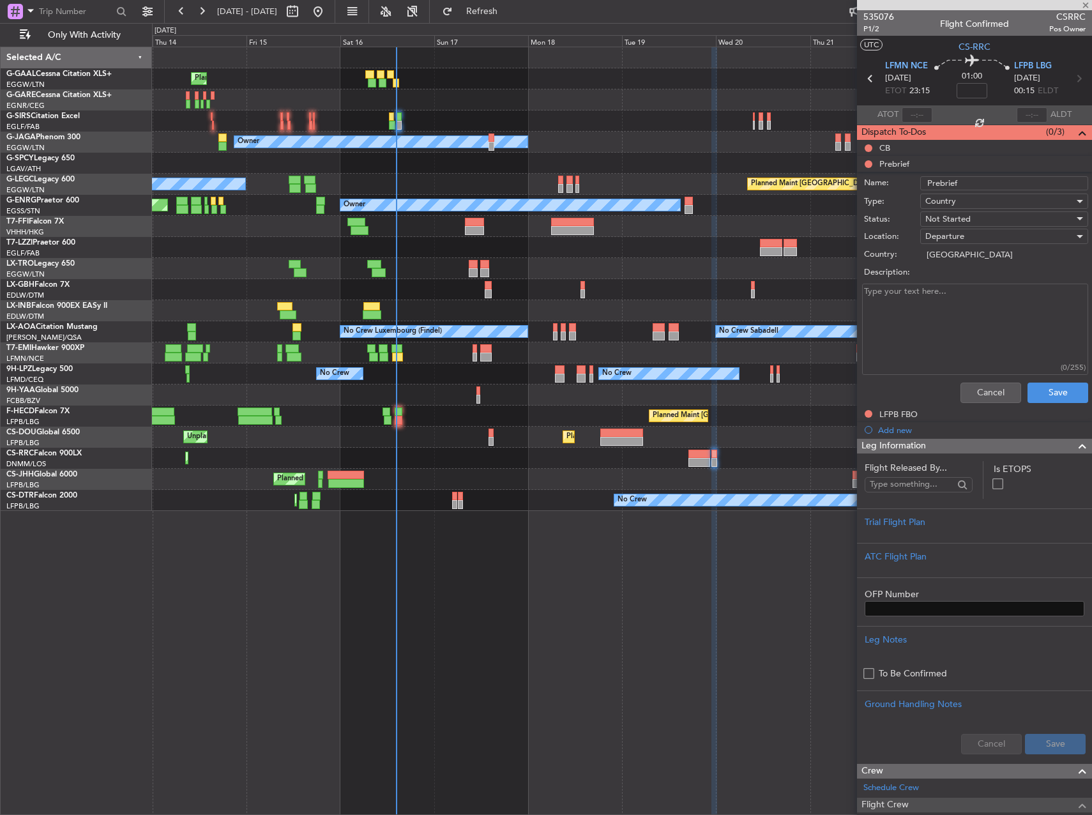
click at [937, 318] on textarea "Description:" at bounding box center [975, 329] width 226 height 91
paste textarea "ETD : 2300 zulu Pax ; nil , positioning flight Total payload ; 500 lbs Fuel : 7…"
type textarea "ETD : 2300 zulu Pax ; nil , positioning flight Total payload ; 500 lbs Fuel : 7…"
click at [958, 198] on div "Country" at bounding box center [1000, 201] width 149 height 19
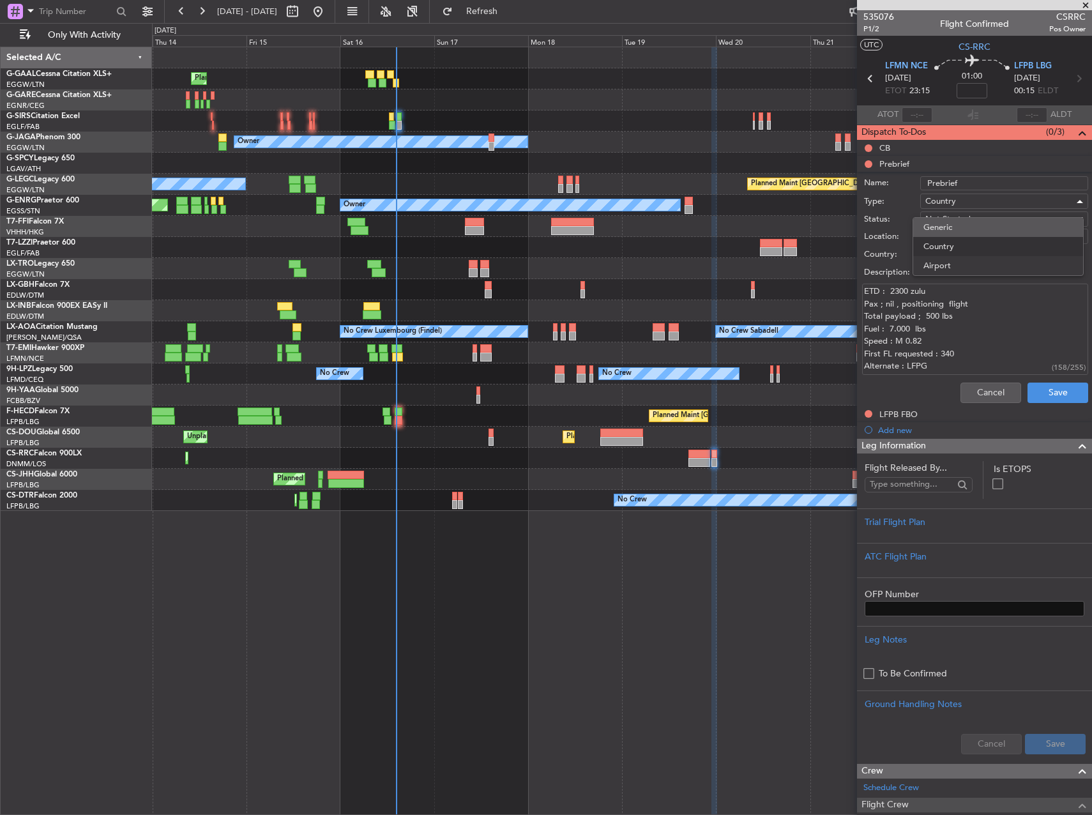
click at [966, 223] on span "Generic" at bounding box center [998, 227] width 149 height 19
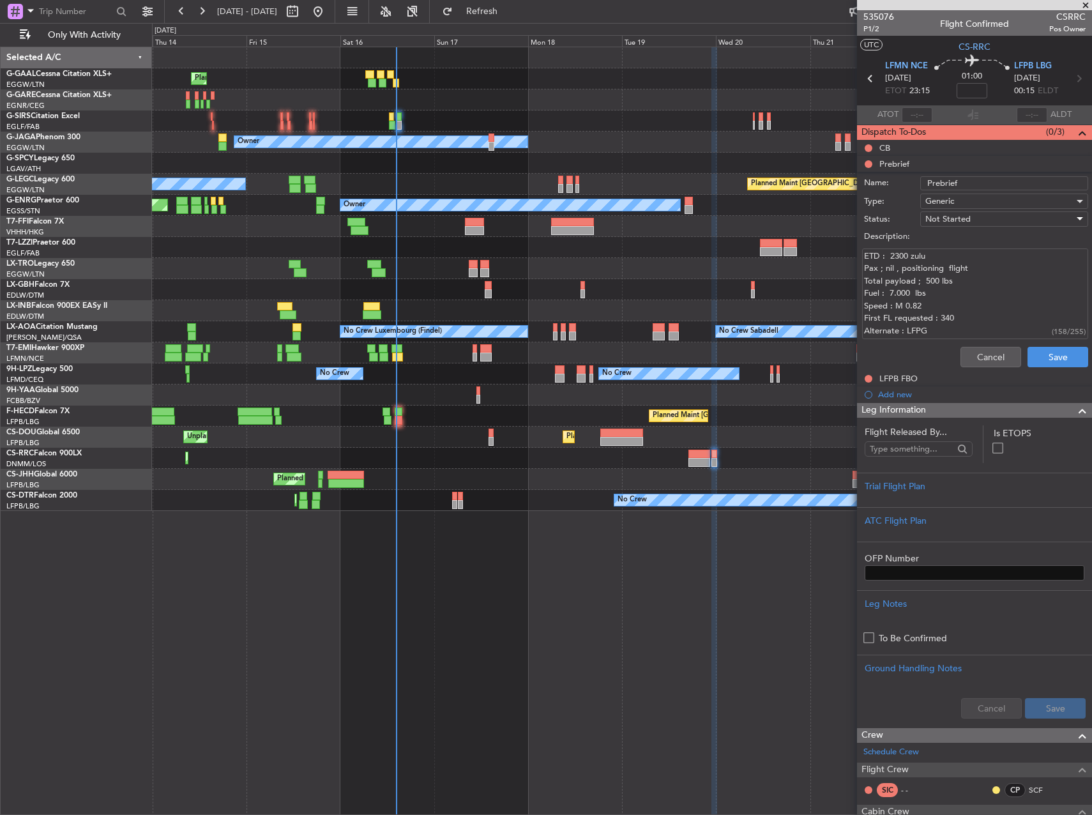
click at [966, 219] on span "Not Started" at bounding box center [948, 218] width 45 height 11
click at [967, 277] on span "Completed" at bounding box center [998, 282] width 149 height 19
click at [1054, 361] on button "Save" at bounding box center [1058, 357] width 61 height 20
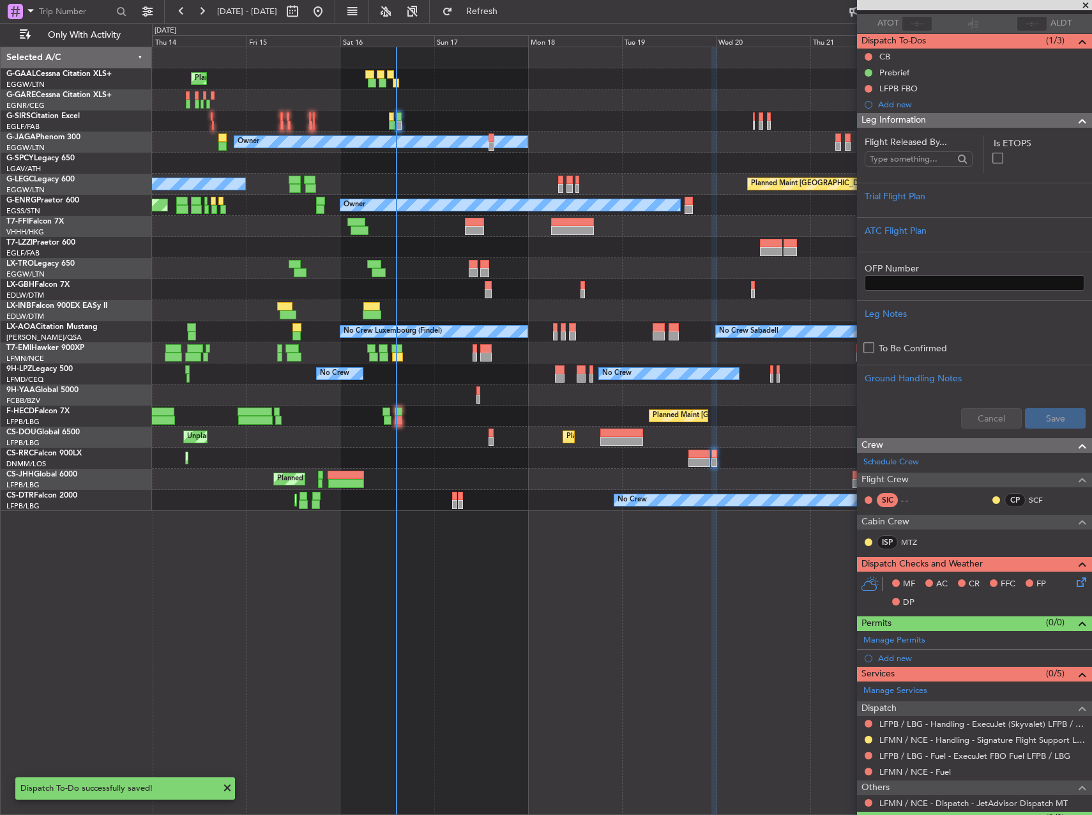
scroll to position [123, 0]
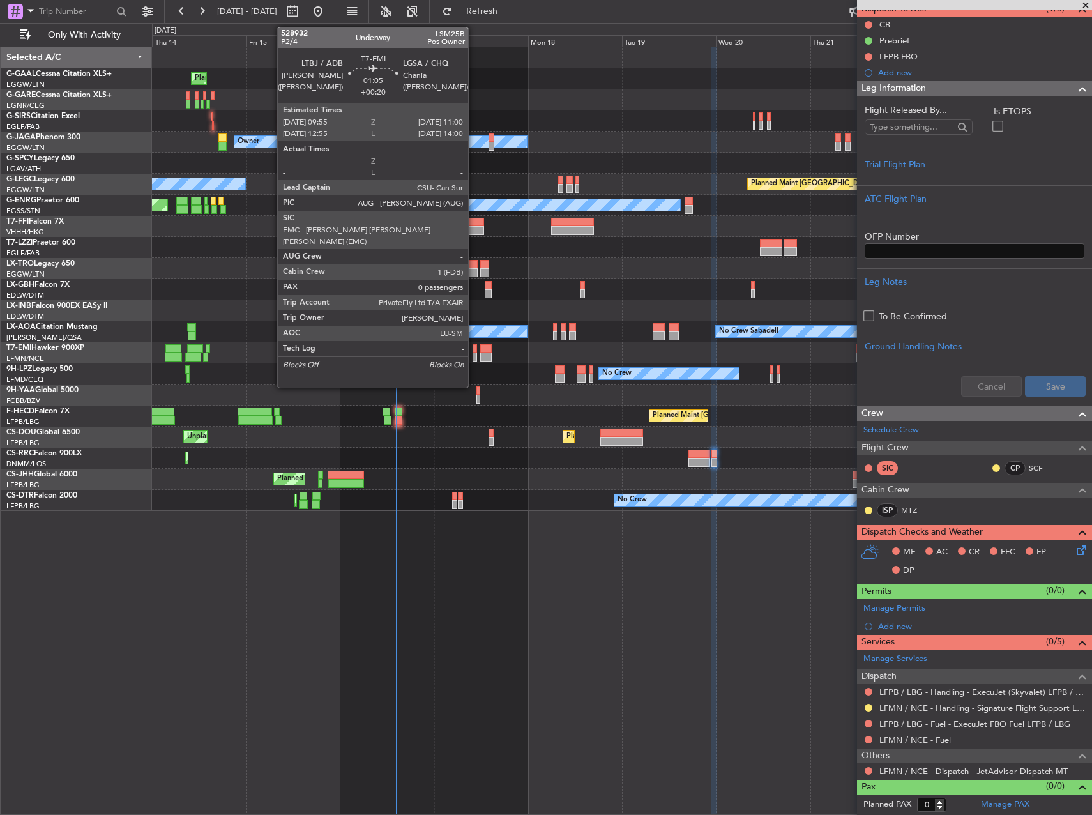
click at [474, 355] on div at bounding box center [475, 357] width 4 height 9
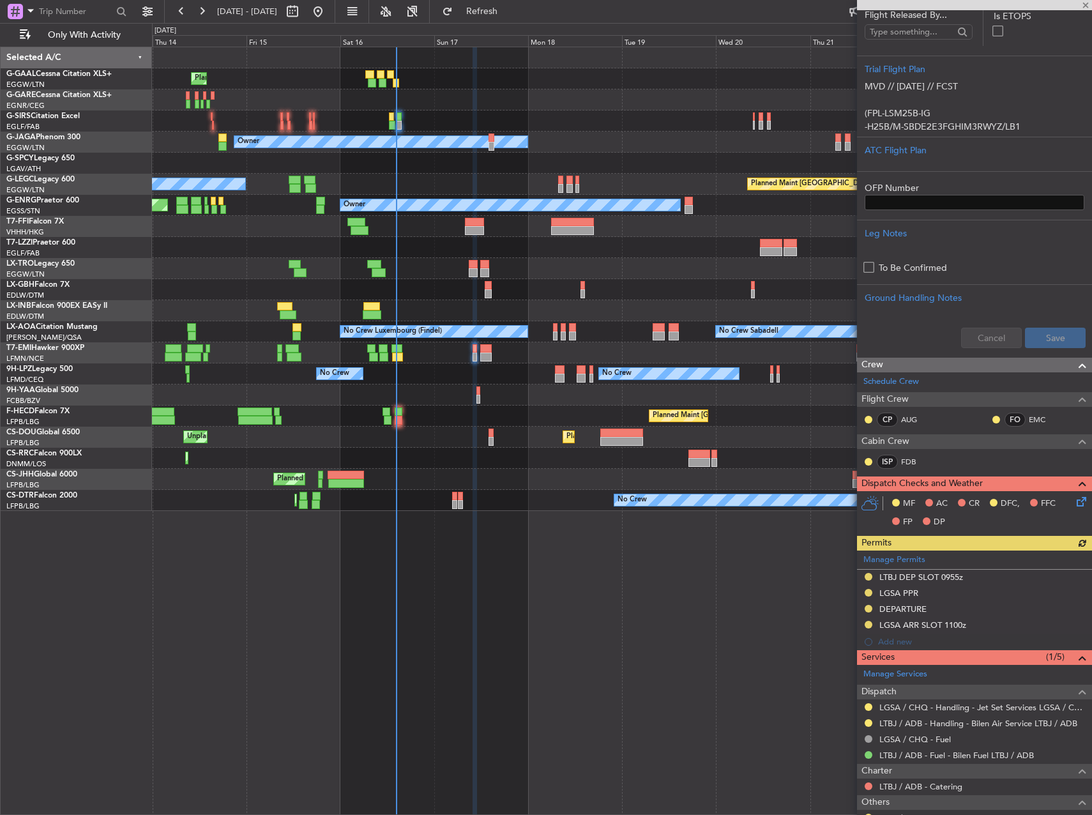
scroll to position [281, 0]
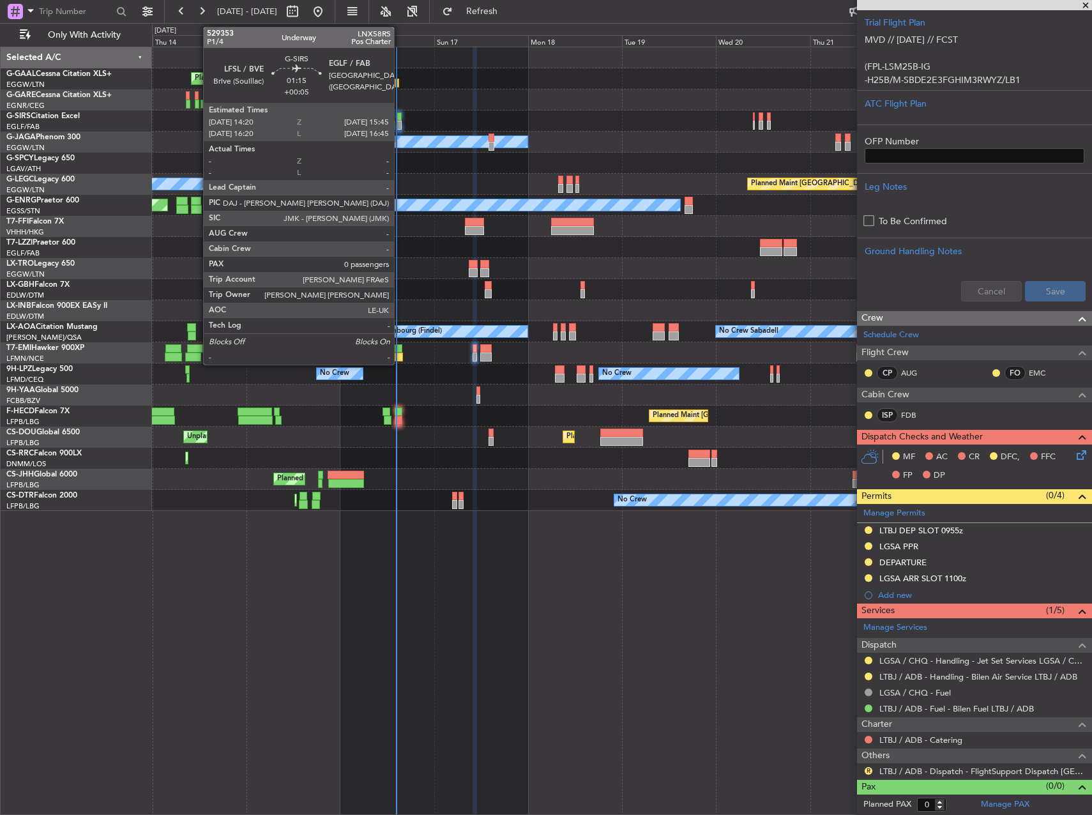
click at [401, 119] on div at bounding box center [399, 116] width 6 height 9
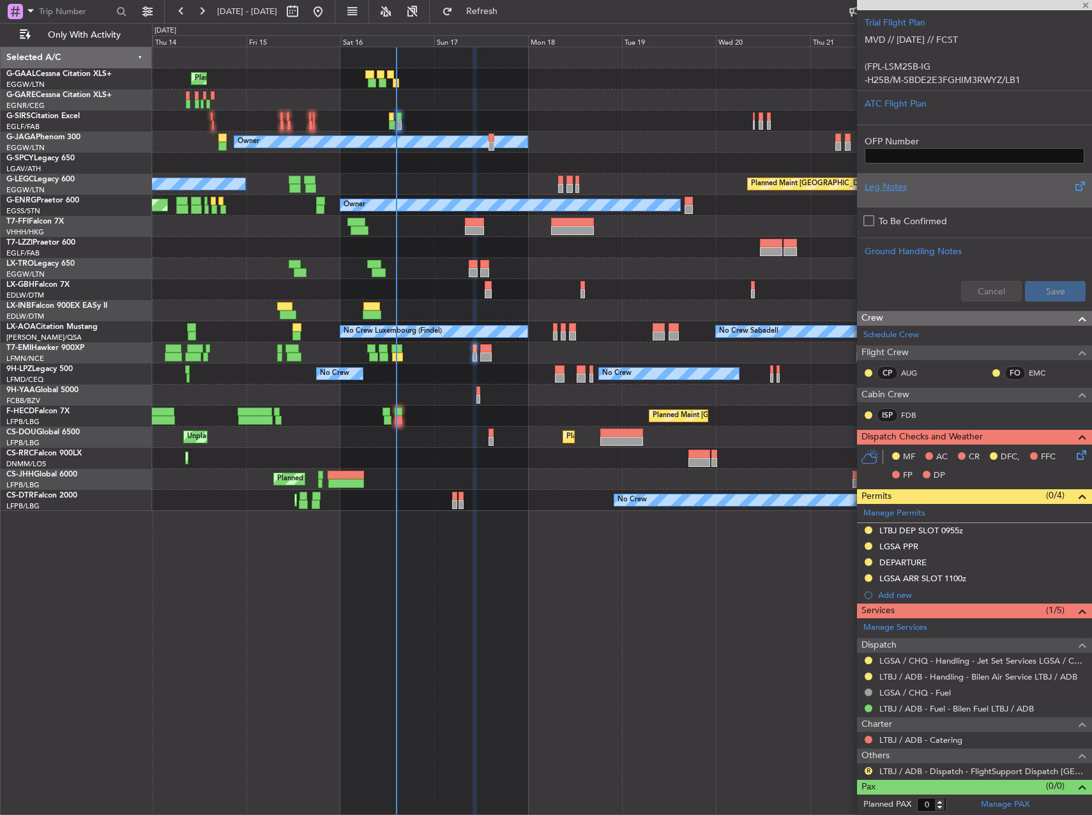
type input "+00:05"
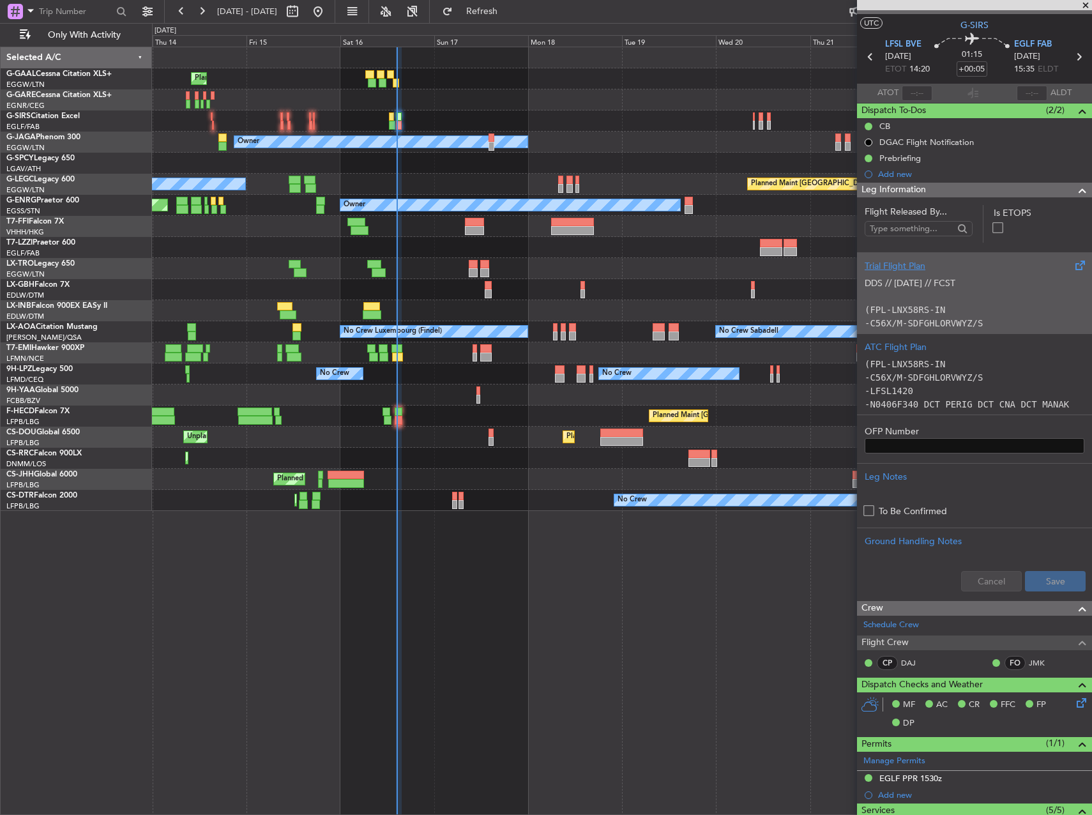
scroll to position [0, 0]
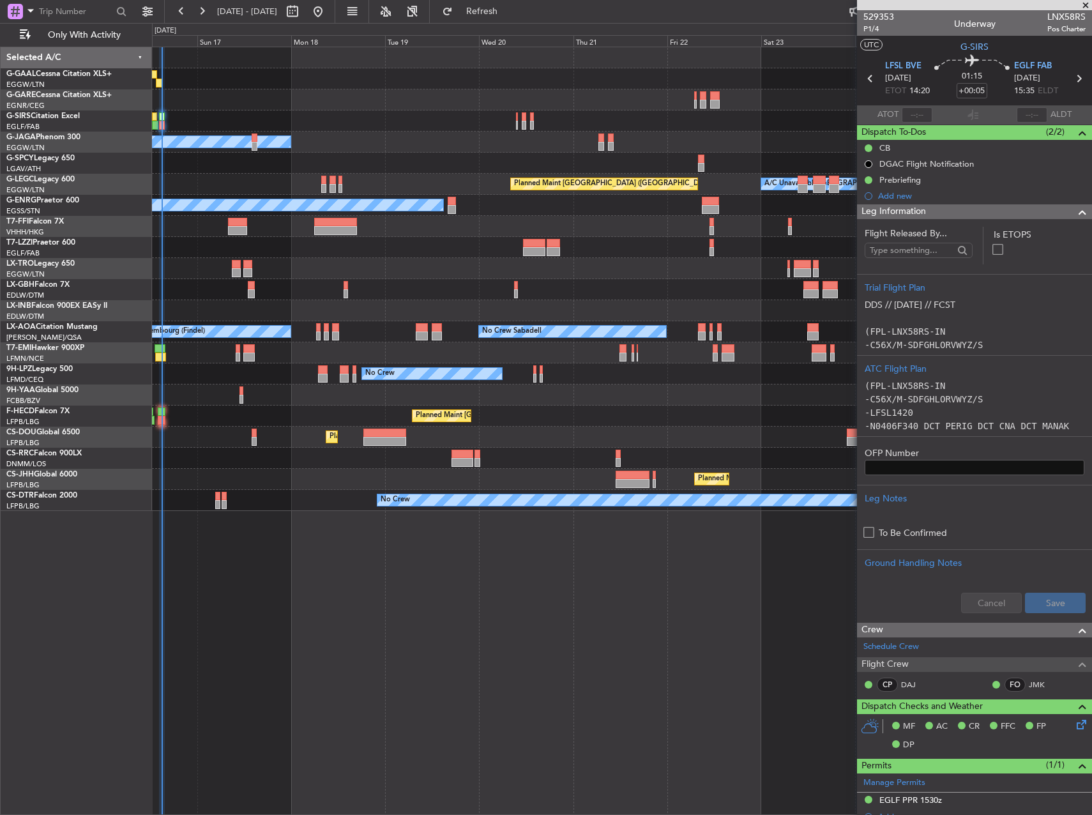
click at [580, 438] on div "Planned Maint [GEOGRAPHIC_DATA] ([GEOGRAPHIC_DATA]) Planned Maint [GEOGRAPHIC_D…" at bounding box center [622, 437] width 940 height 21
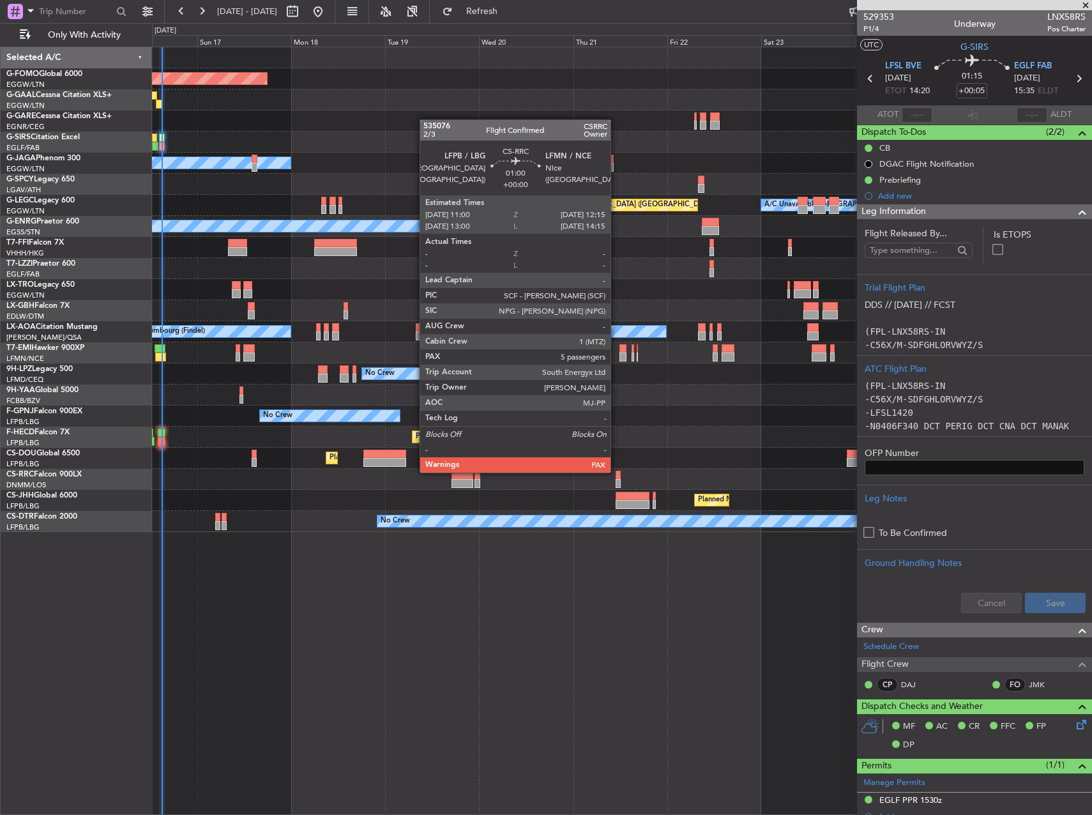
click at [616, 471] on div at bounding box center [618, 475] width 5 height 9
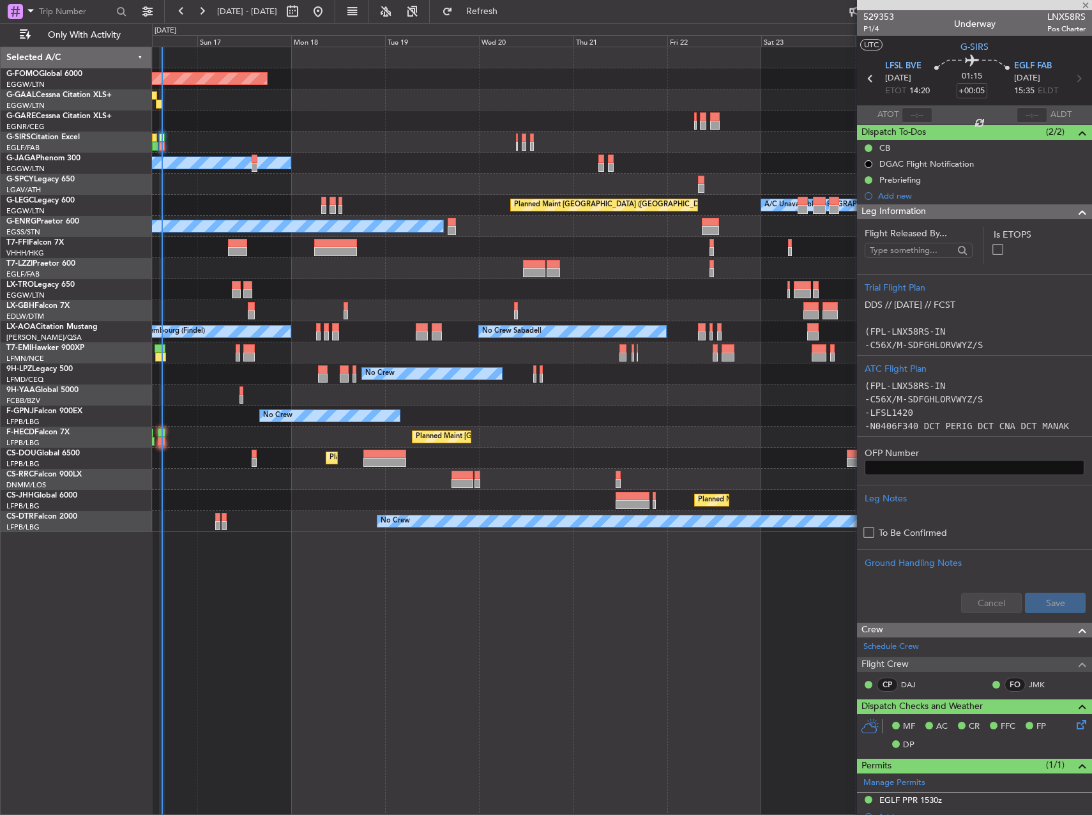
type input "5"
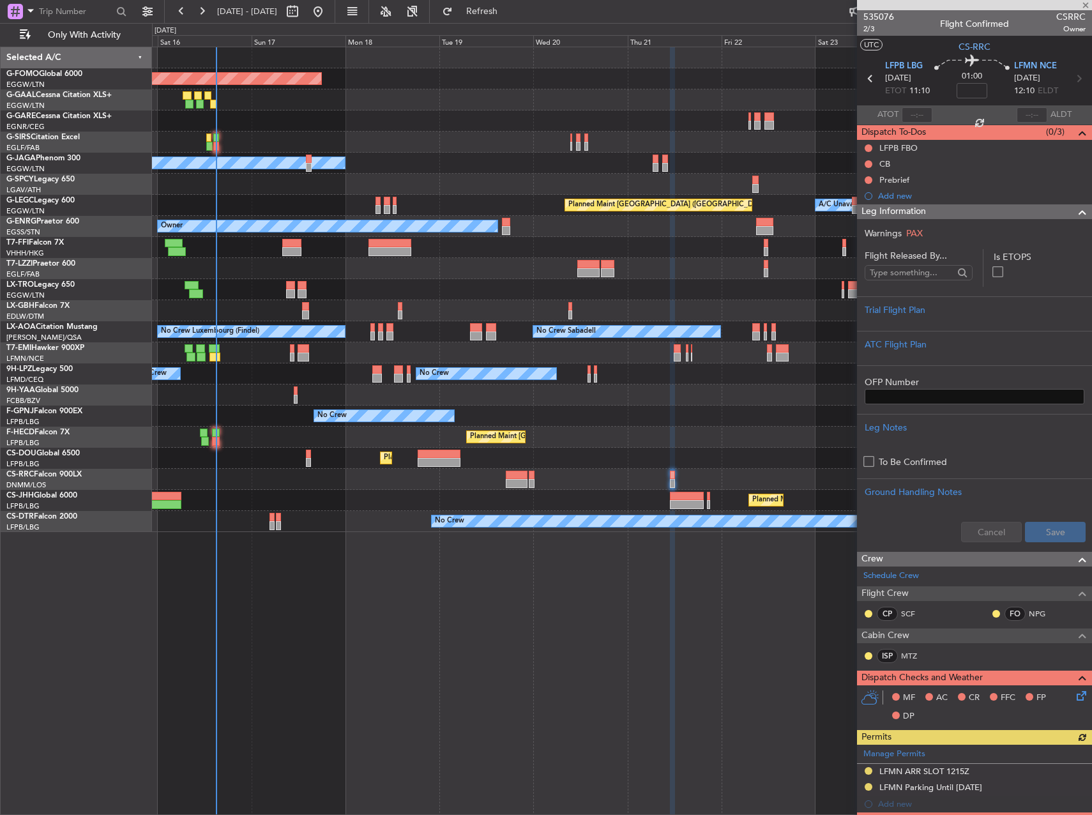
click at [791, 418] on div "Planned Maint Windsor Locks (Bradley Intl) Planned Maint Planned Maint Dusseldo…" at bounding box center [622, 289] width 940 height 485
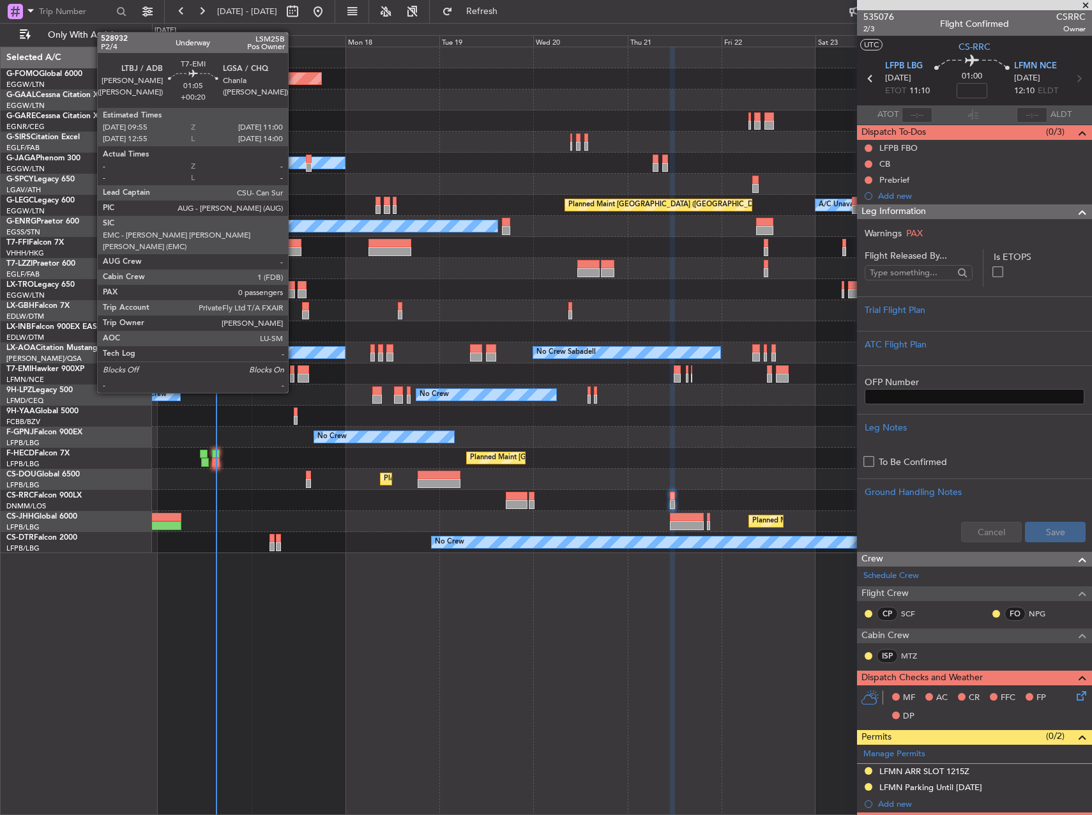
click at [294, 369] on div at bounding box center [292, 369] width 4 height 9
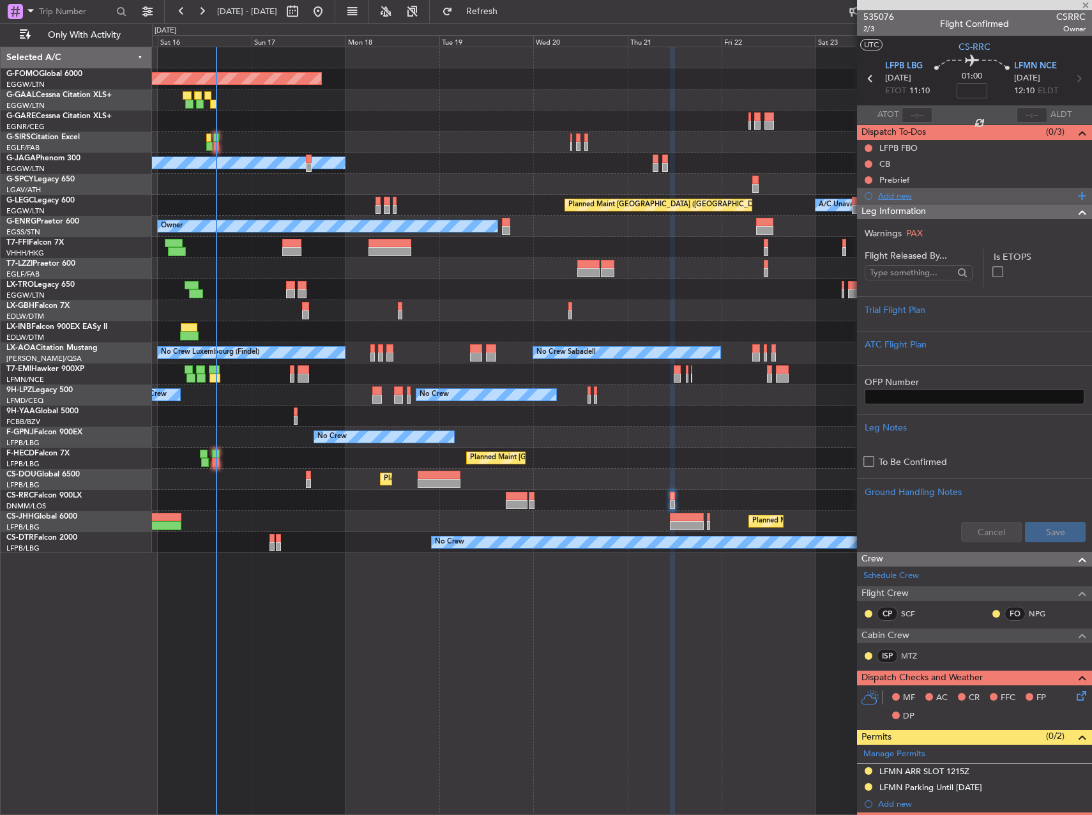
type input "+00:20"
type input "0"
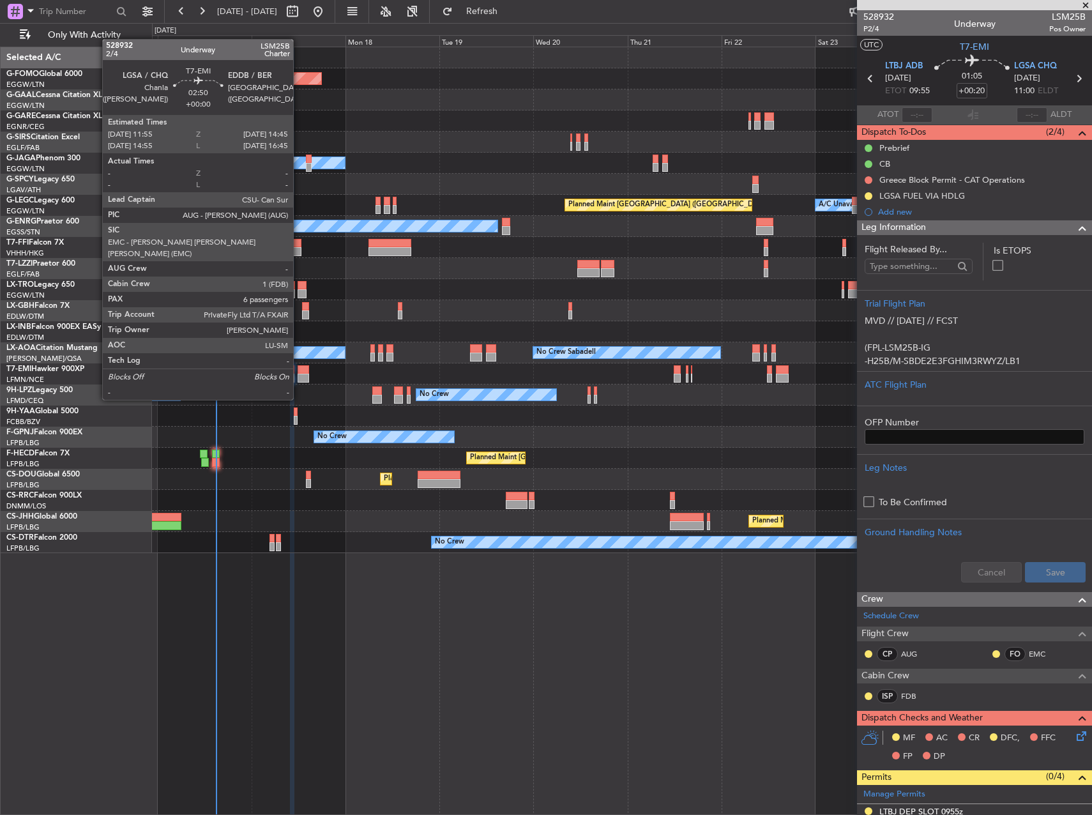
click at [305, 373] on div at bounding box center [303, 369] width 11 height 9
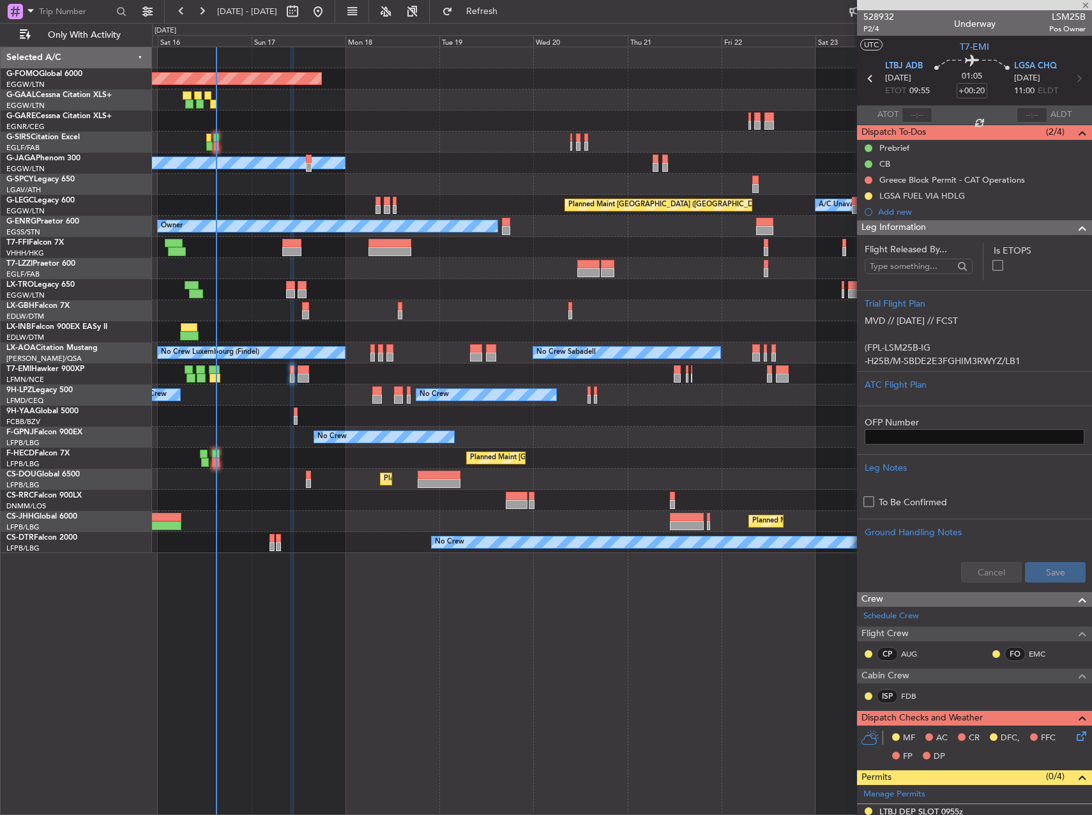
type input "6"
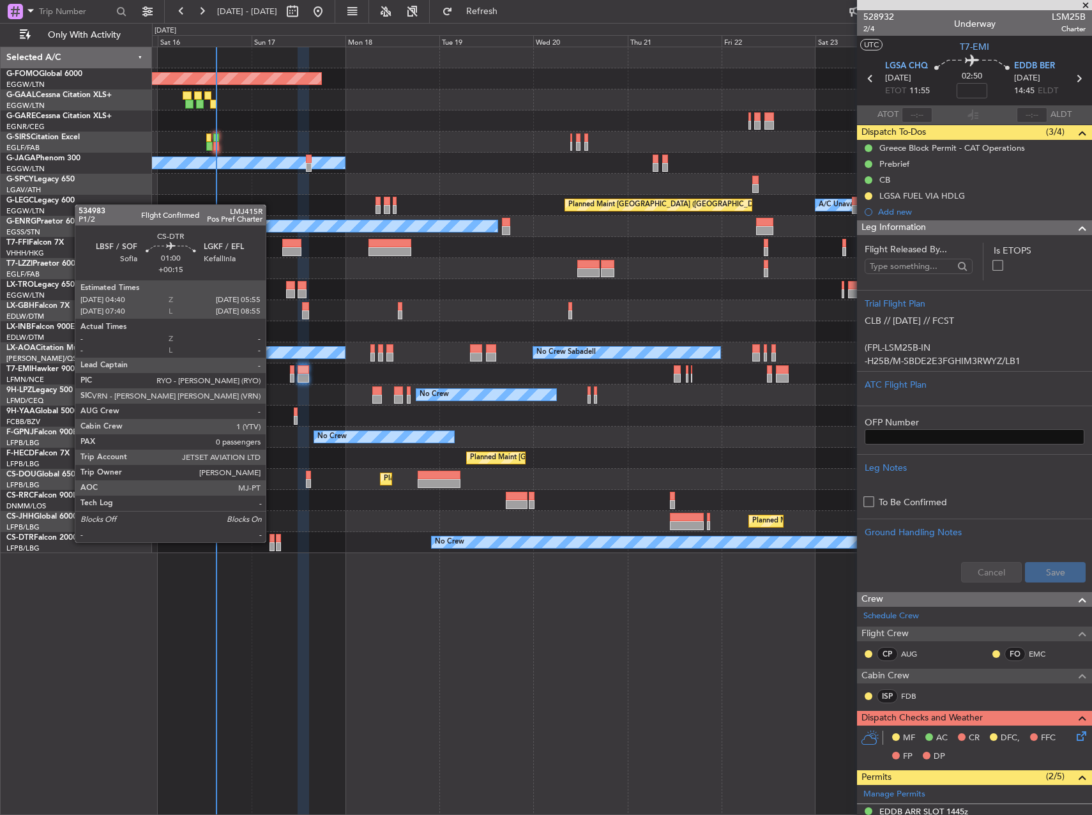
click at [272, 541] on div at bounding box center [272, 538] width 5 height 9
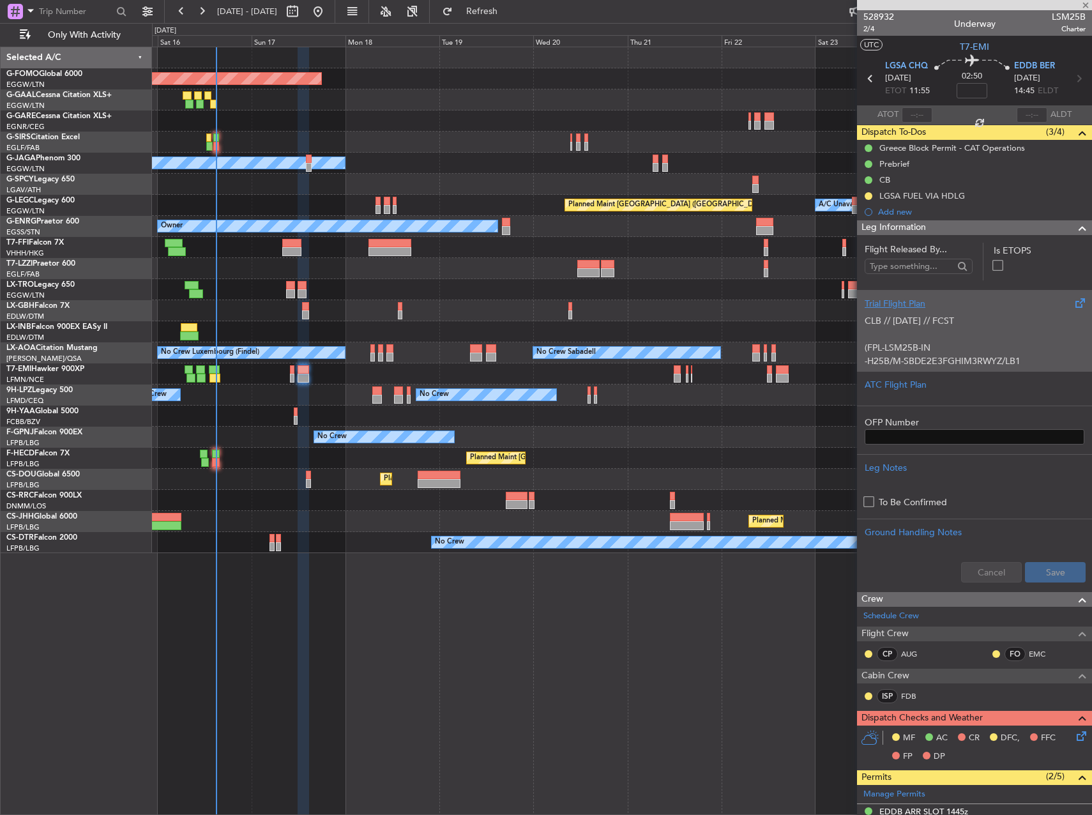
type input "+00:15"
type input "0"
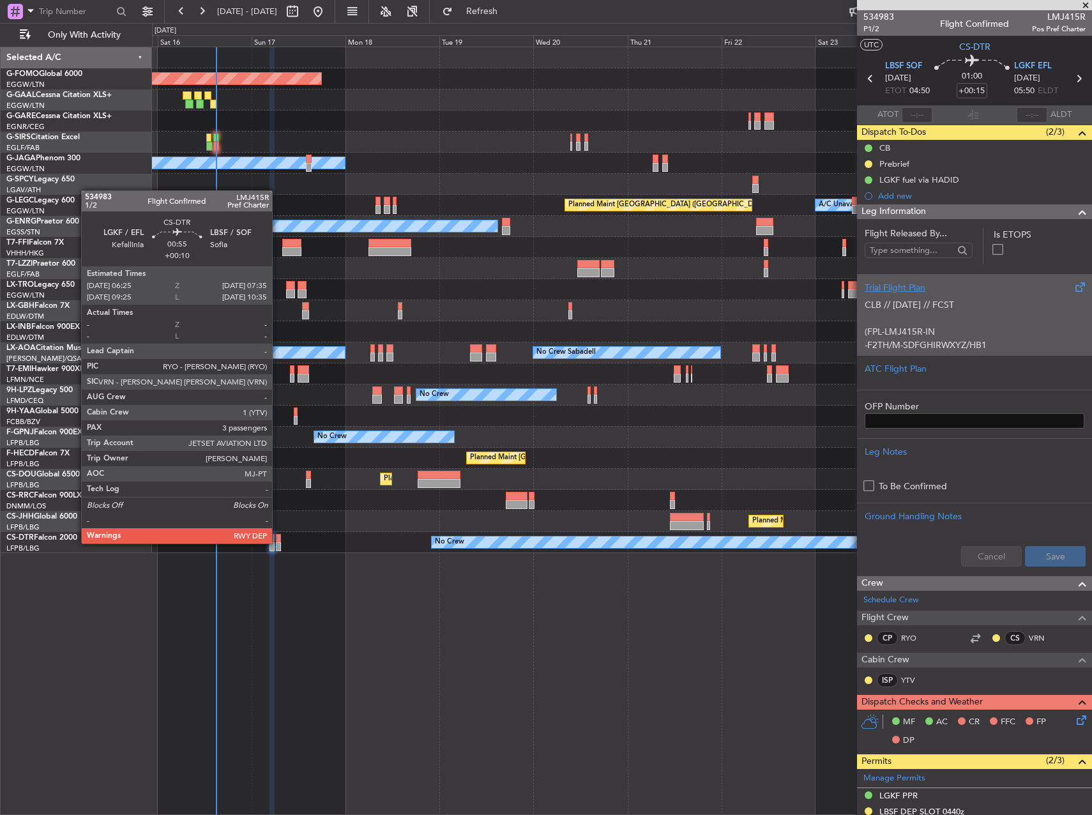
click at [276, 543] on div at bounding box center [278, 546] width 5 height 9
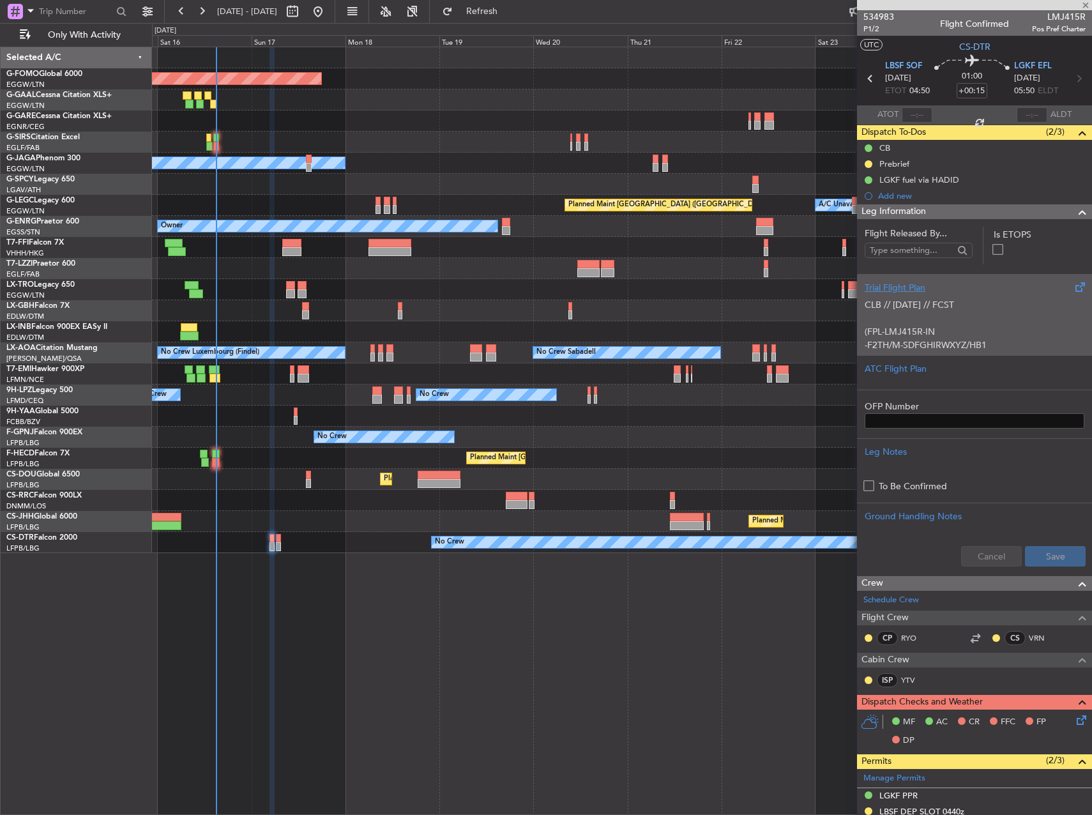
type input "+00:10"
type input "3"
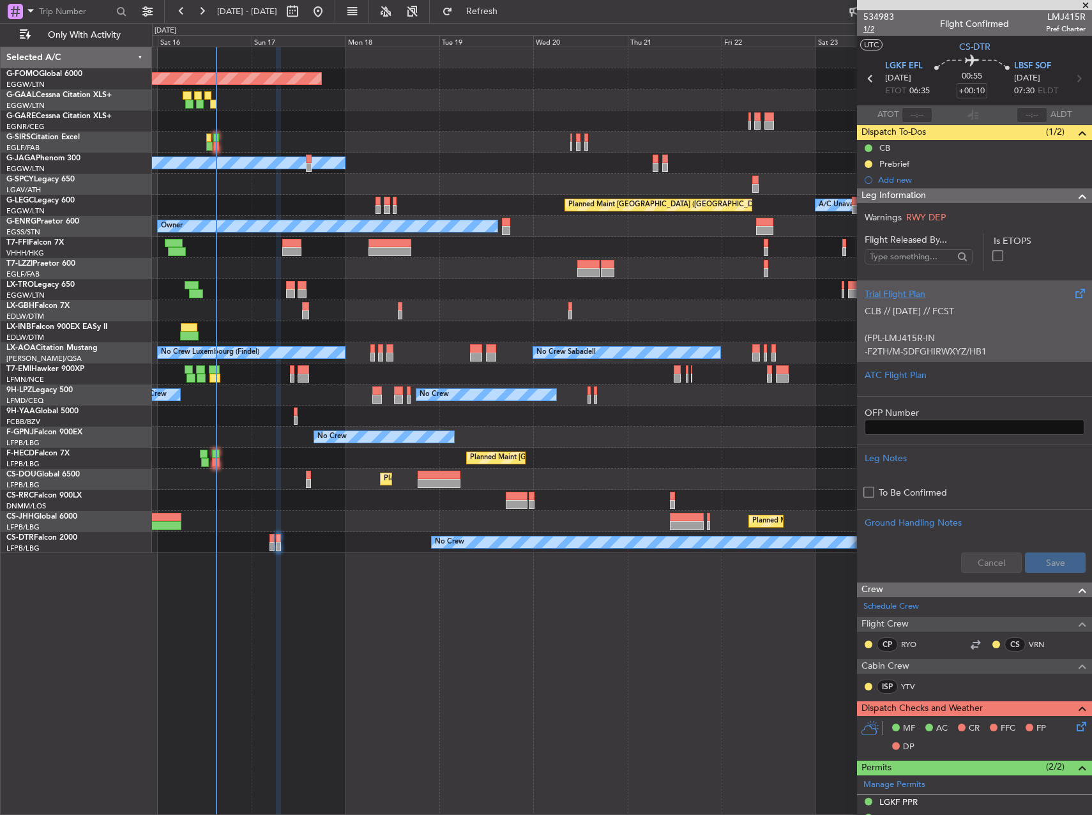
click at [876, 32] on span "1/2" at bounding box center [879, 29] width 31 height 11
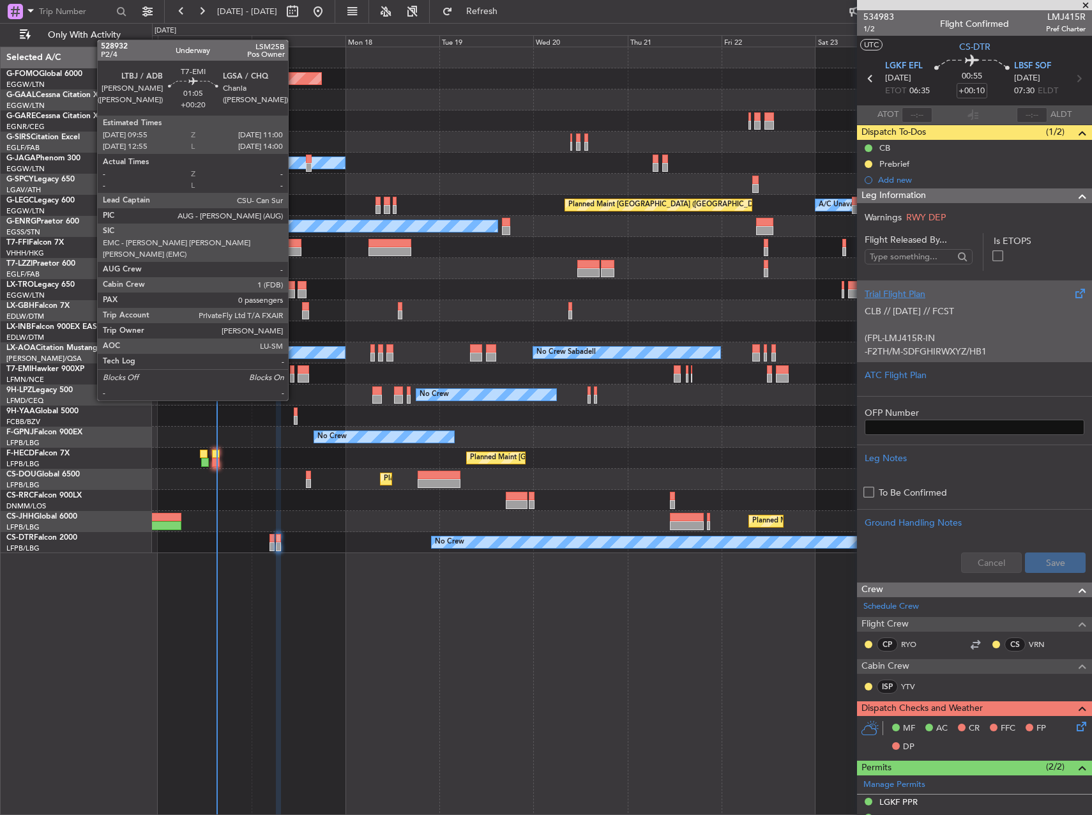
click at [295, 376] on div at bounding box center [622, 374] width 940 height 21
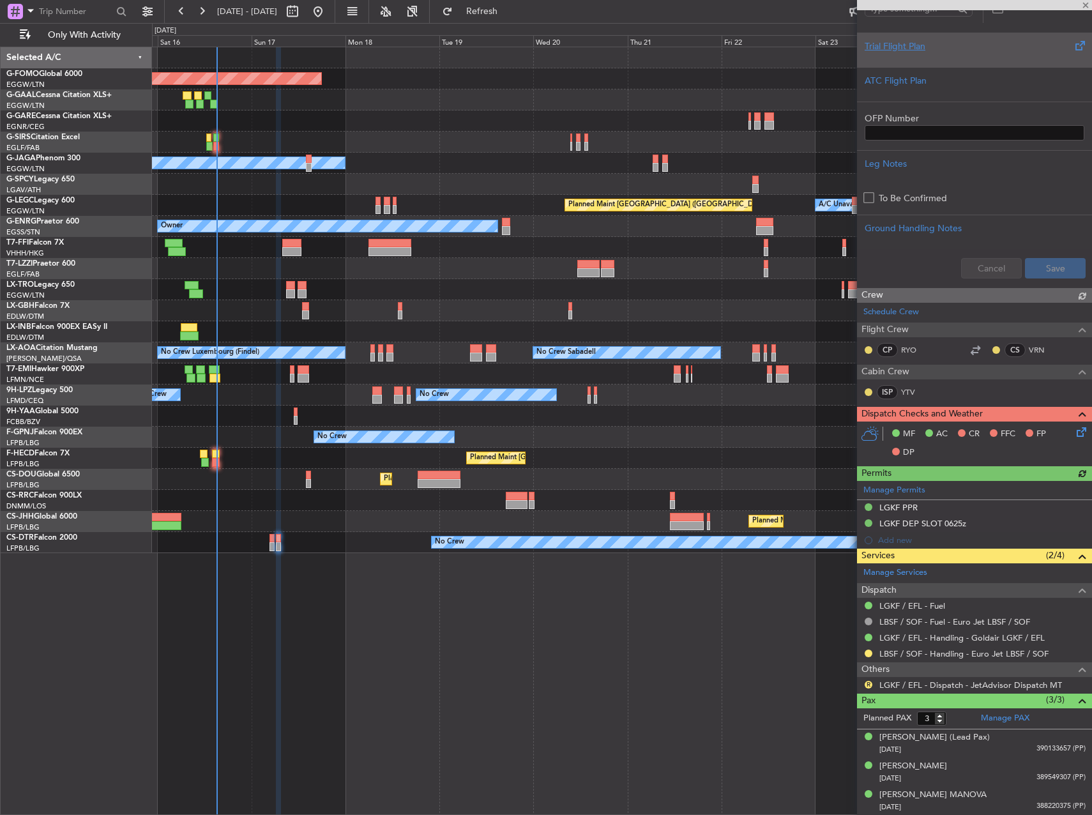
scroll to position [256, 0]
